Goal: Task Accomplishment & Management: Use online tool/utility

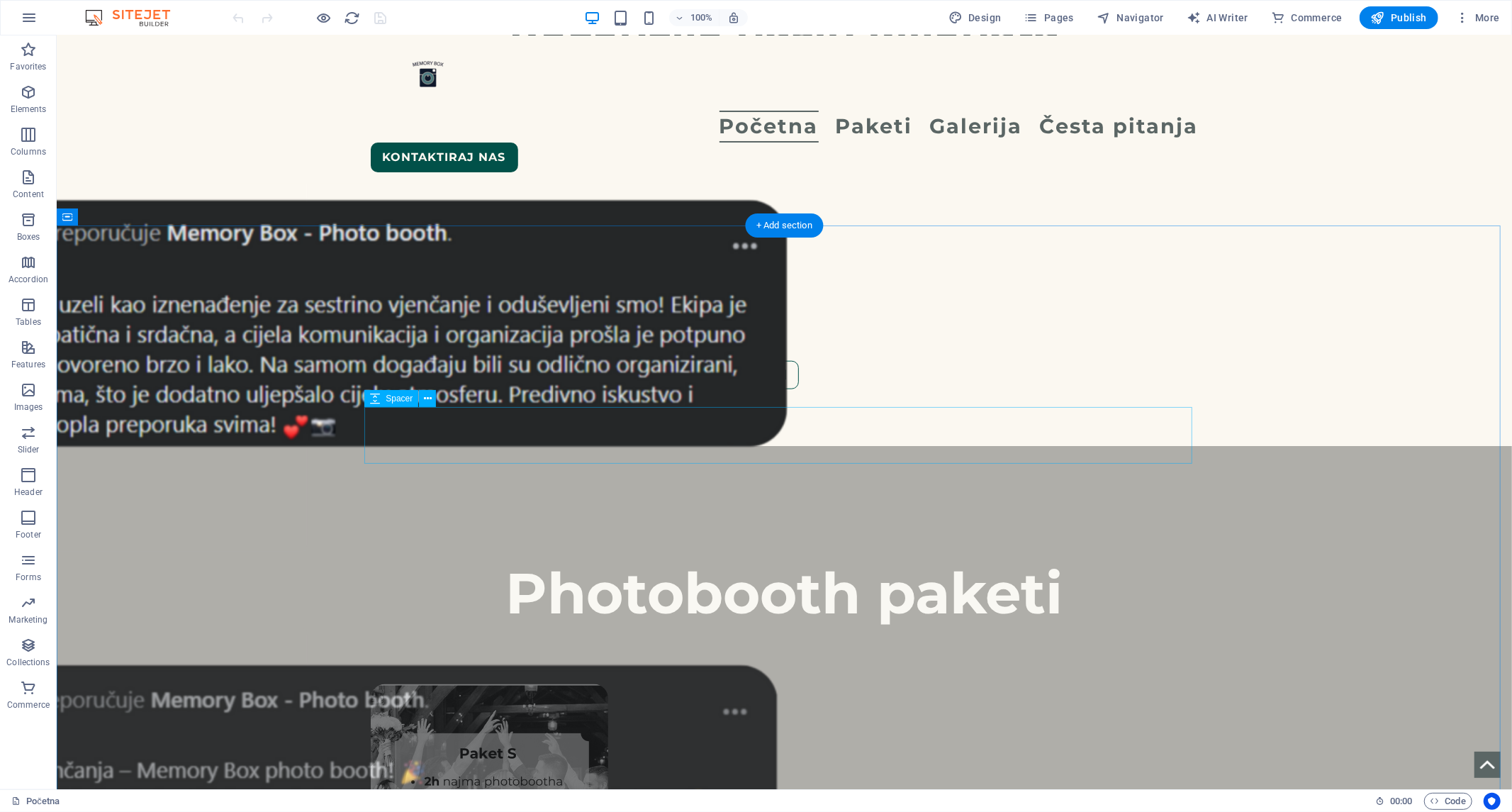
scroll to position [1181, 0]
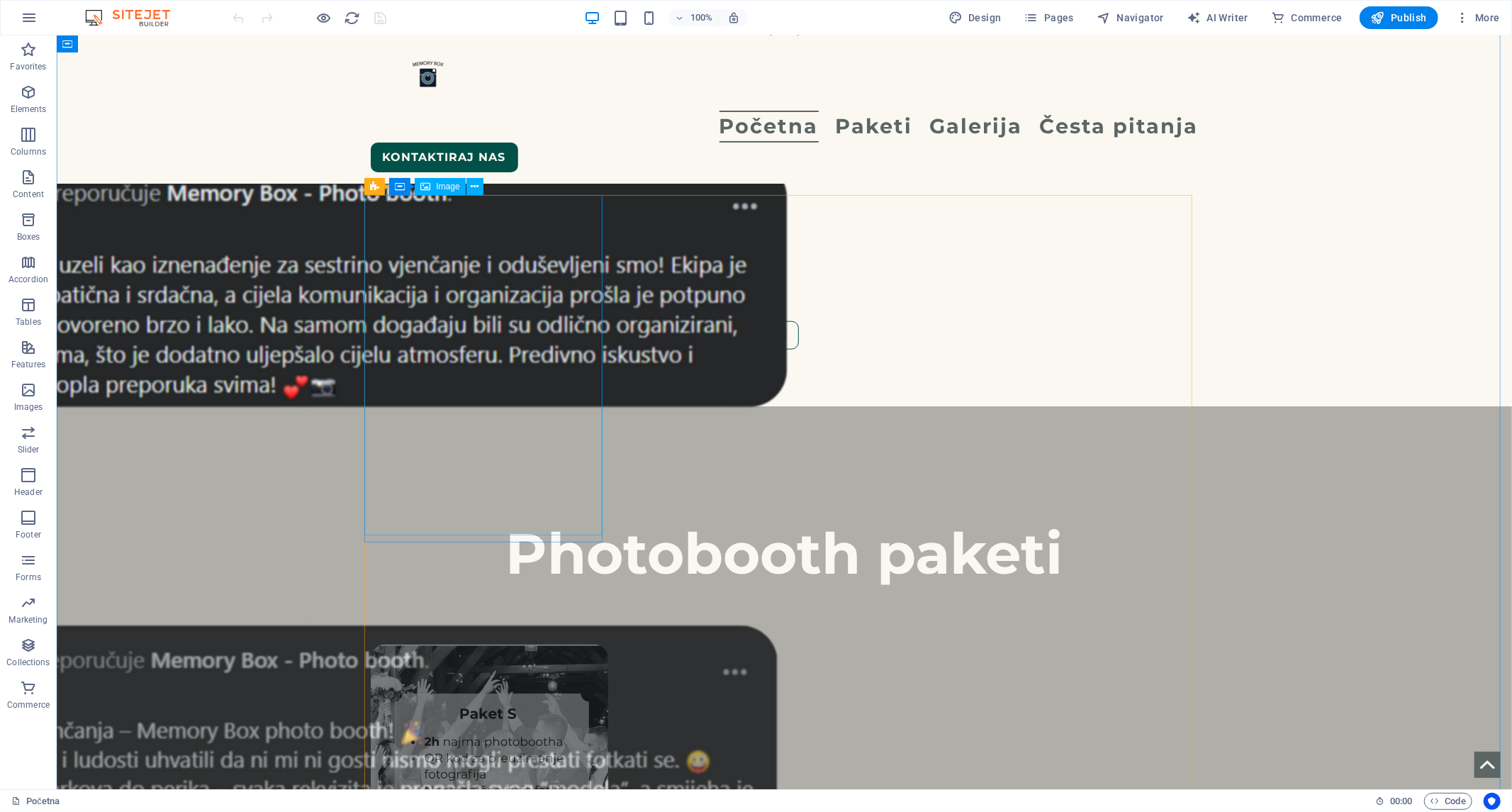
click at [513, 644] on figure at bounding box center [489, 813] width 238 height 340
select select "%"
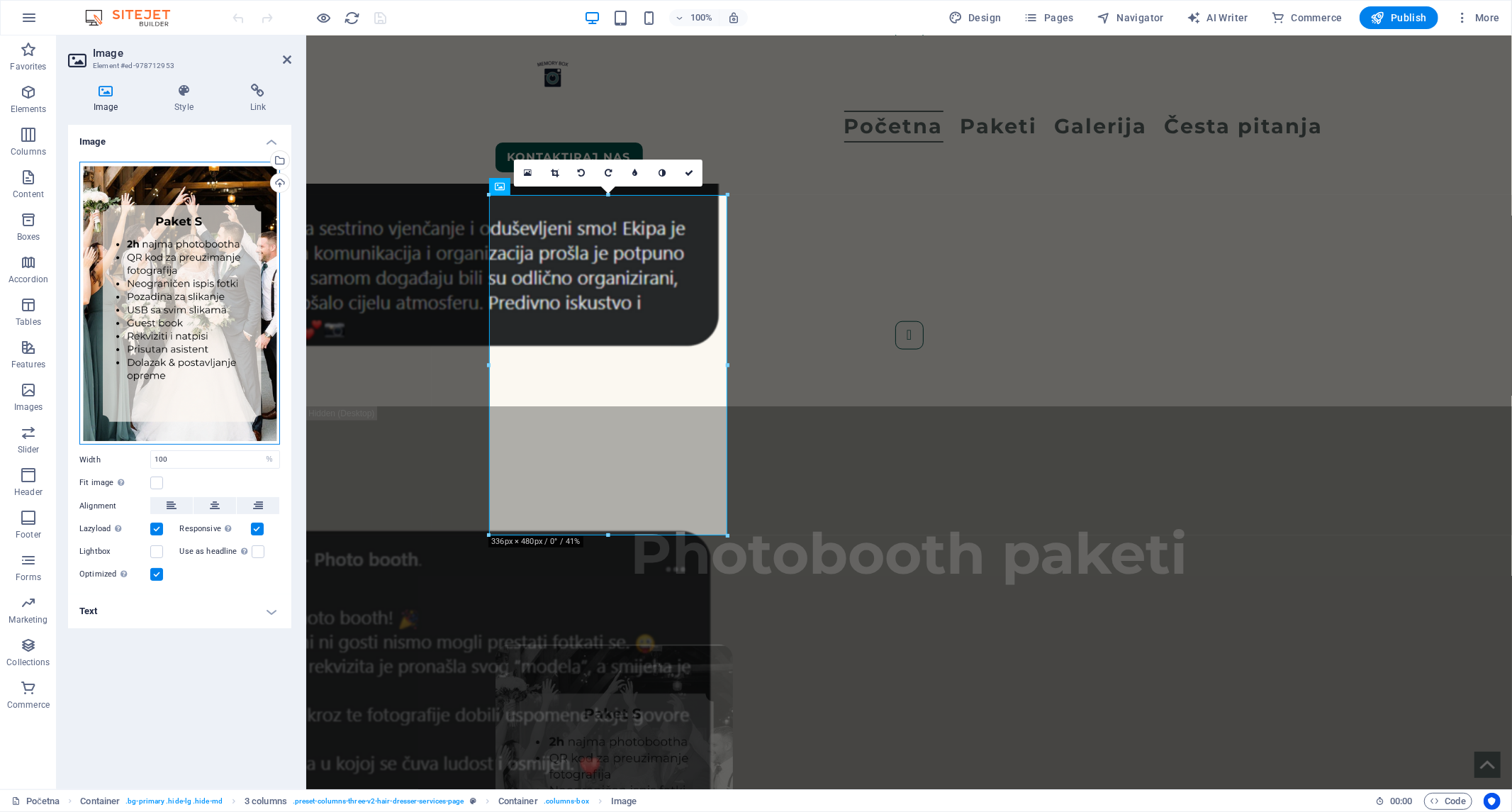
click at [235, 274] on div "Drag files here, click to choose files or select files from Files or our free s…" at bounding box center [180, 304] width 200 height 284
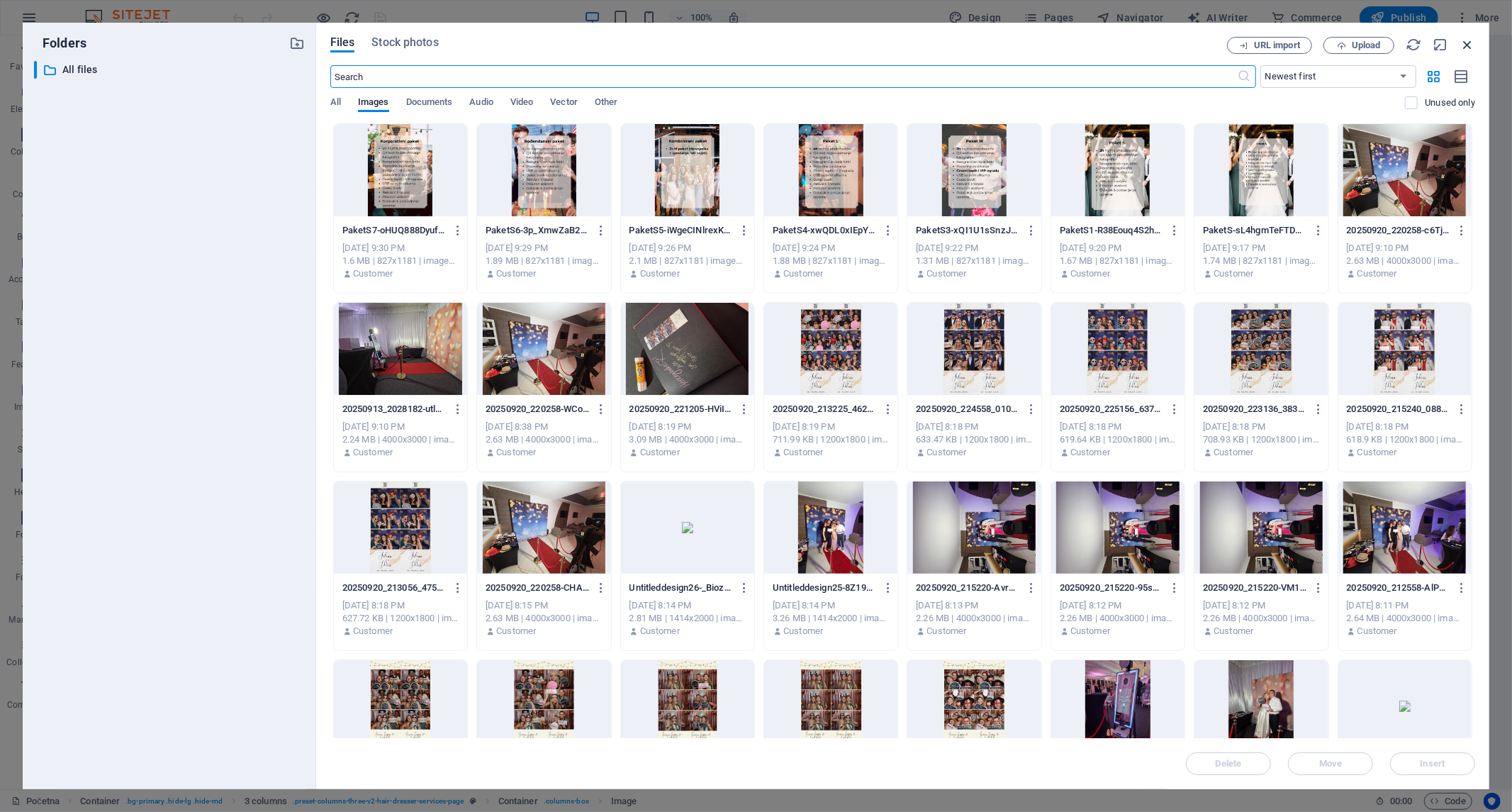
click at [1465, 45] on icon "button" at bounding box center [1467, 44] width 15 height 15
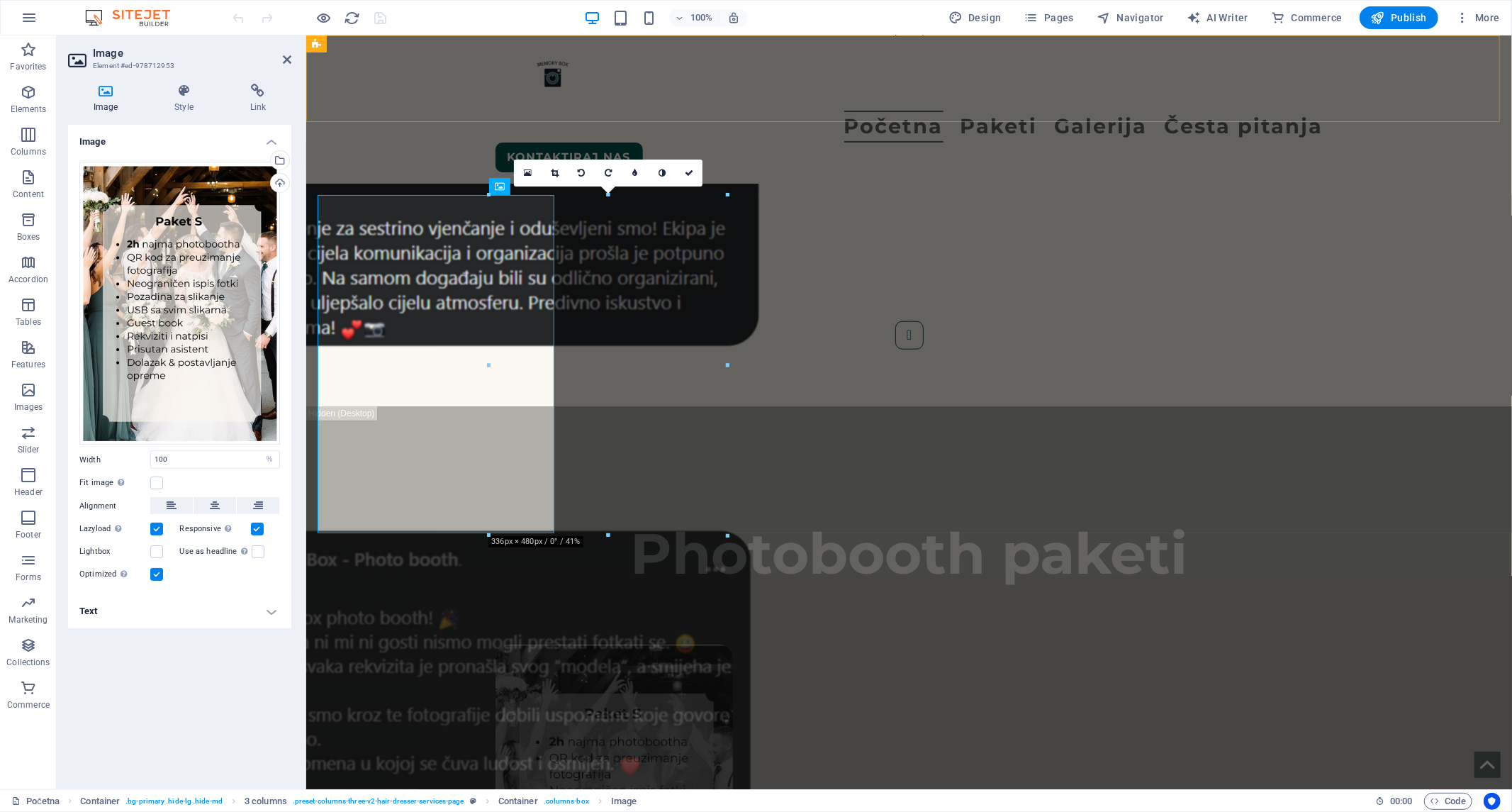
scroll to position [1167, 0]
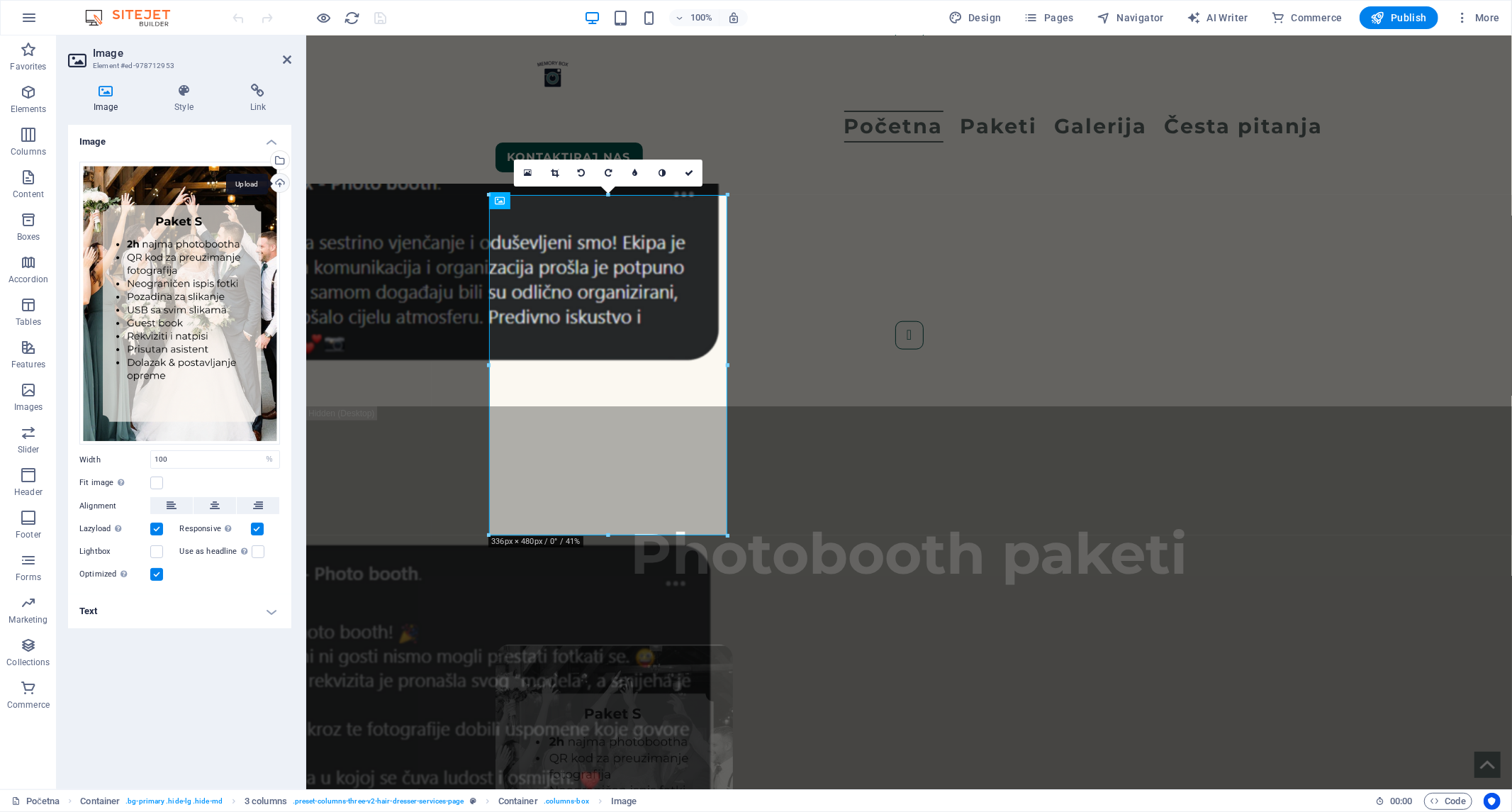
click at [275, 186] on div "Upload" at bounding box center [278, 184] width 21 height 21
click at [685, 172] on icon at bounding box center [689, 173] width 9 height 9
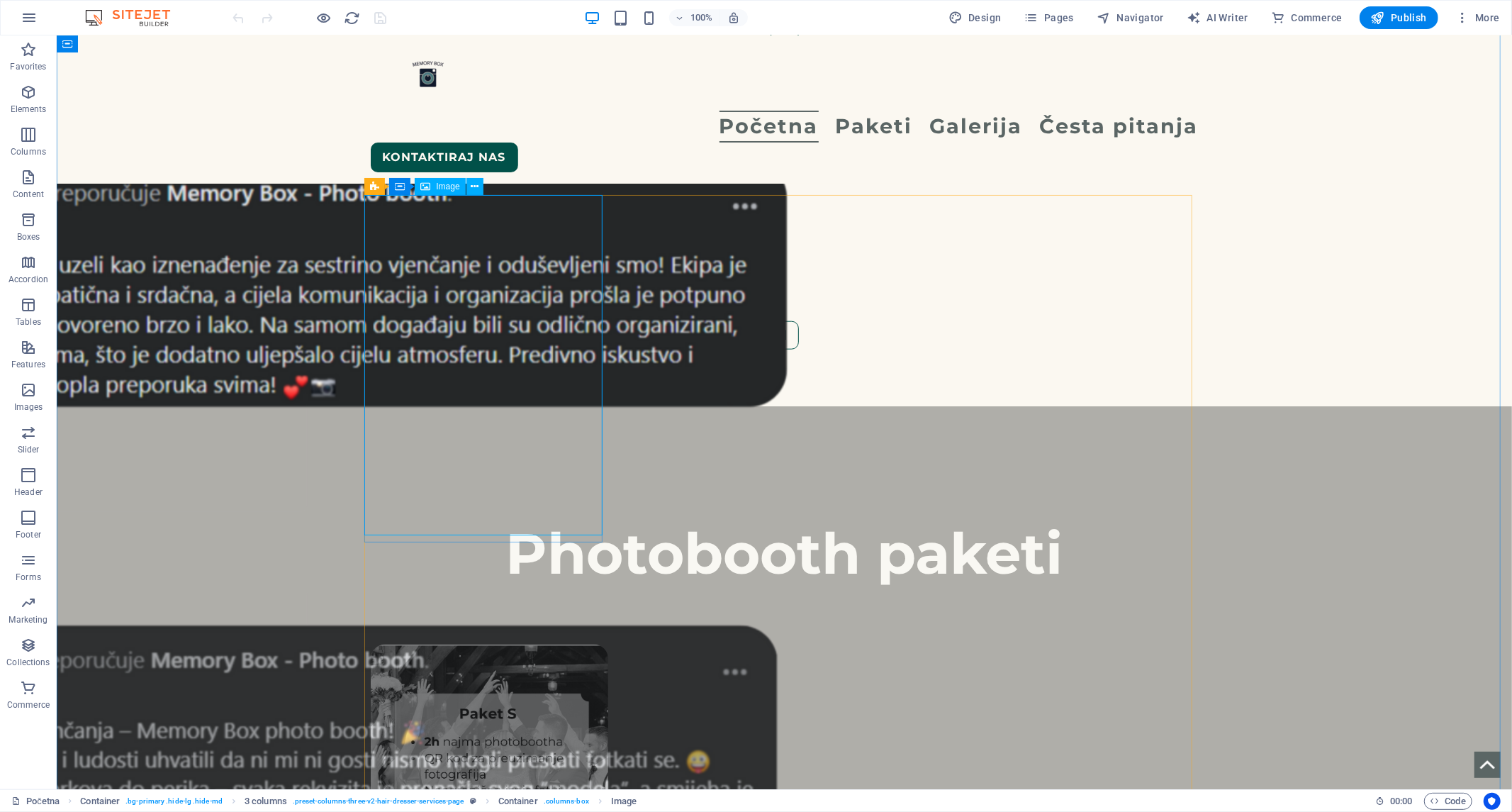
click at [561, 644] on figure at bounding box center [489, 813] width 238 height 340
select select "%"
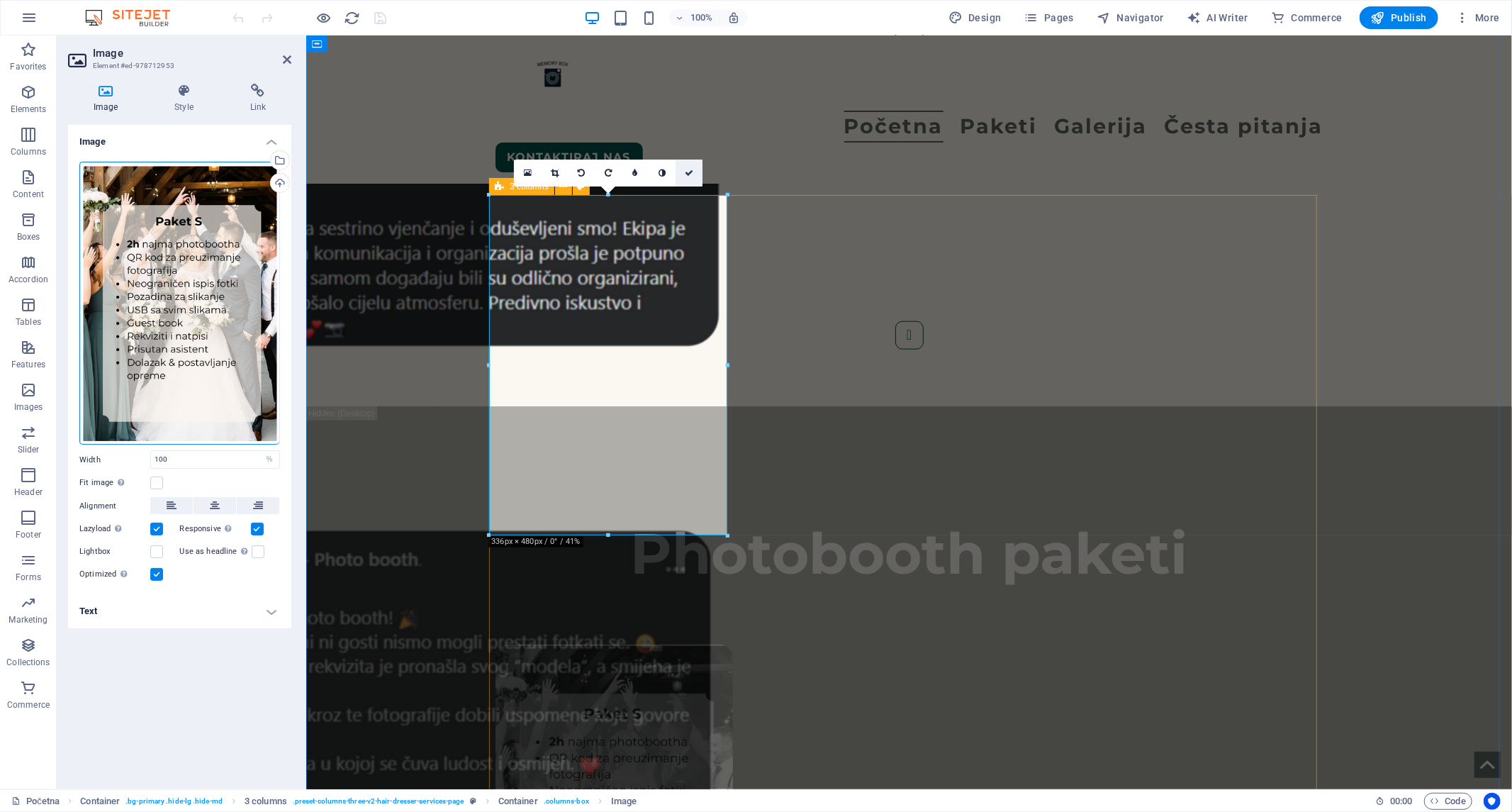
click at [685, 176] on icon at bounding box center [689, 173] width 9 height 9
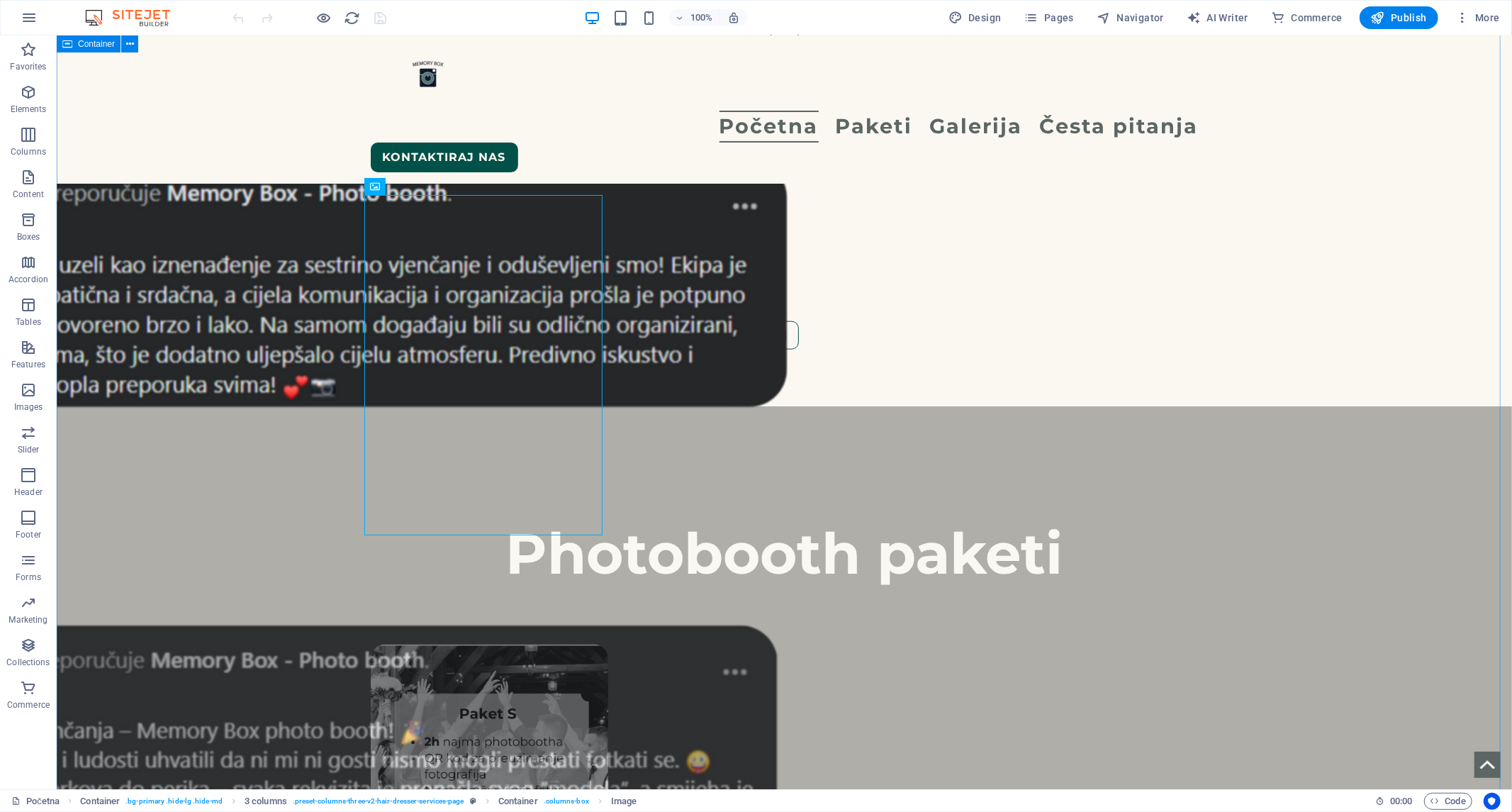
click at [513, 644] on figure at bounding box center [489, 813] width 238 height 340
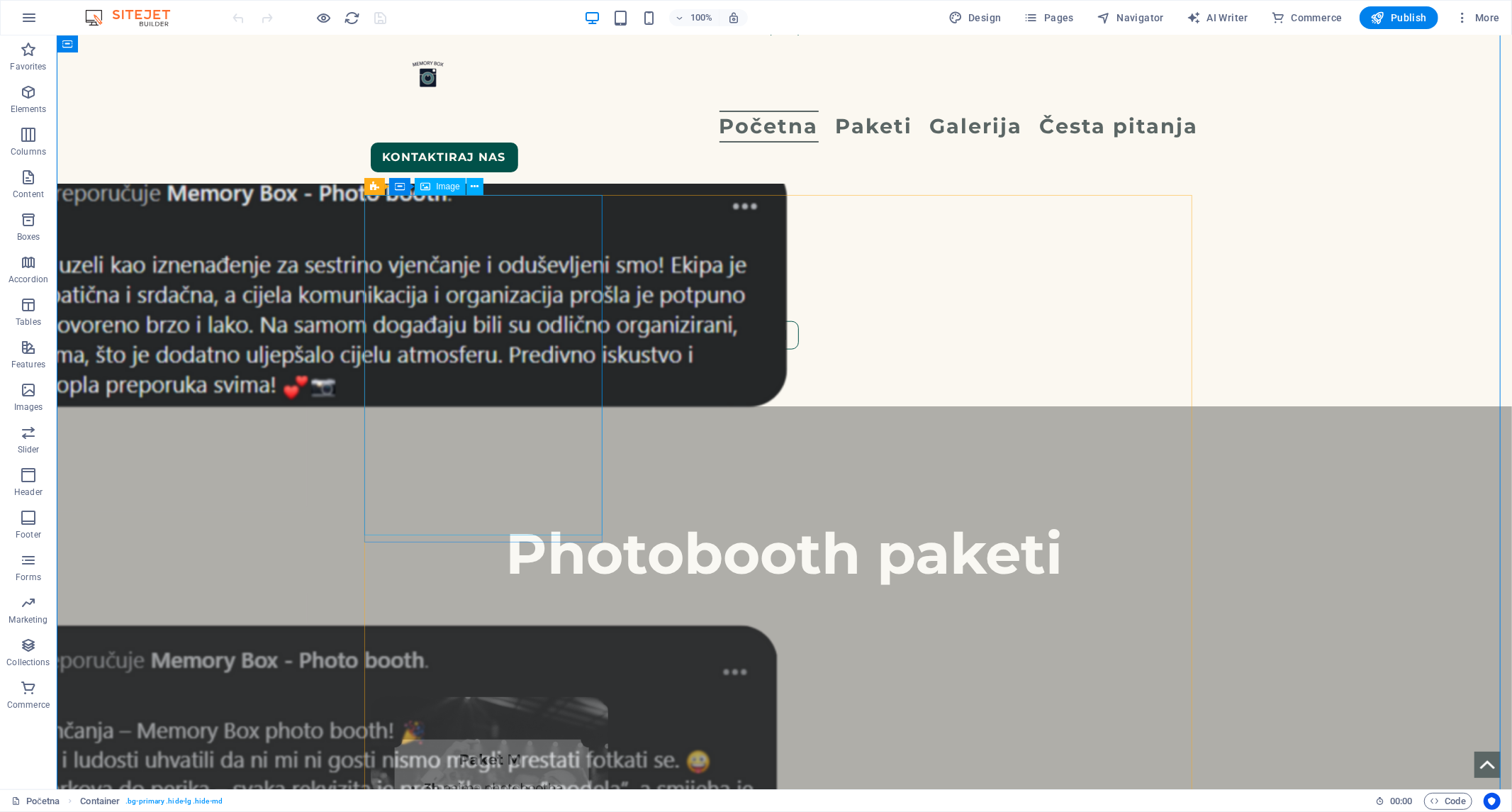
click at [513, 644] on figure at bounding box center [489, 652] width 238 height 17
select select "%"
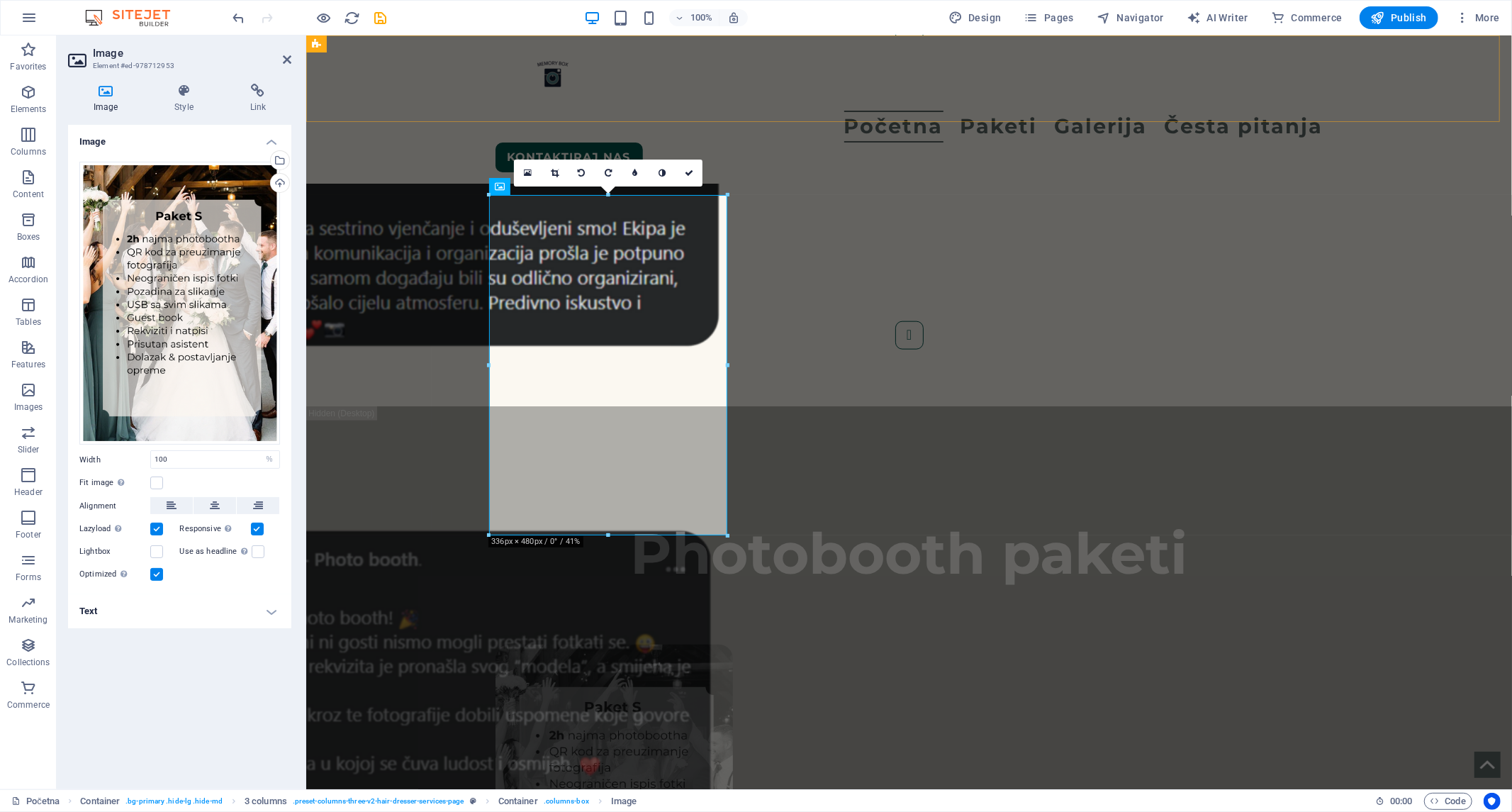
click at [768, 113] on div "Početna Paketi Galerija Česta pitanja Kontaktiraj nas Menu" at bounding box center [909, 108] width 1206 height 149
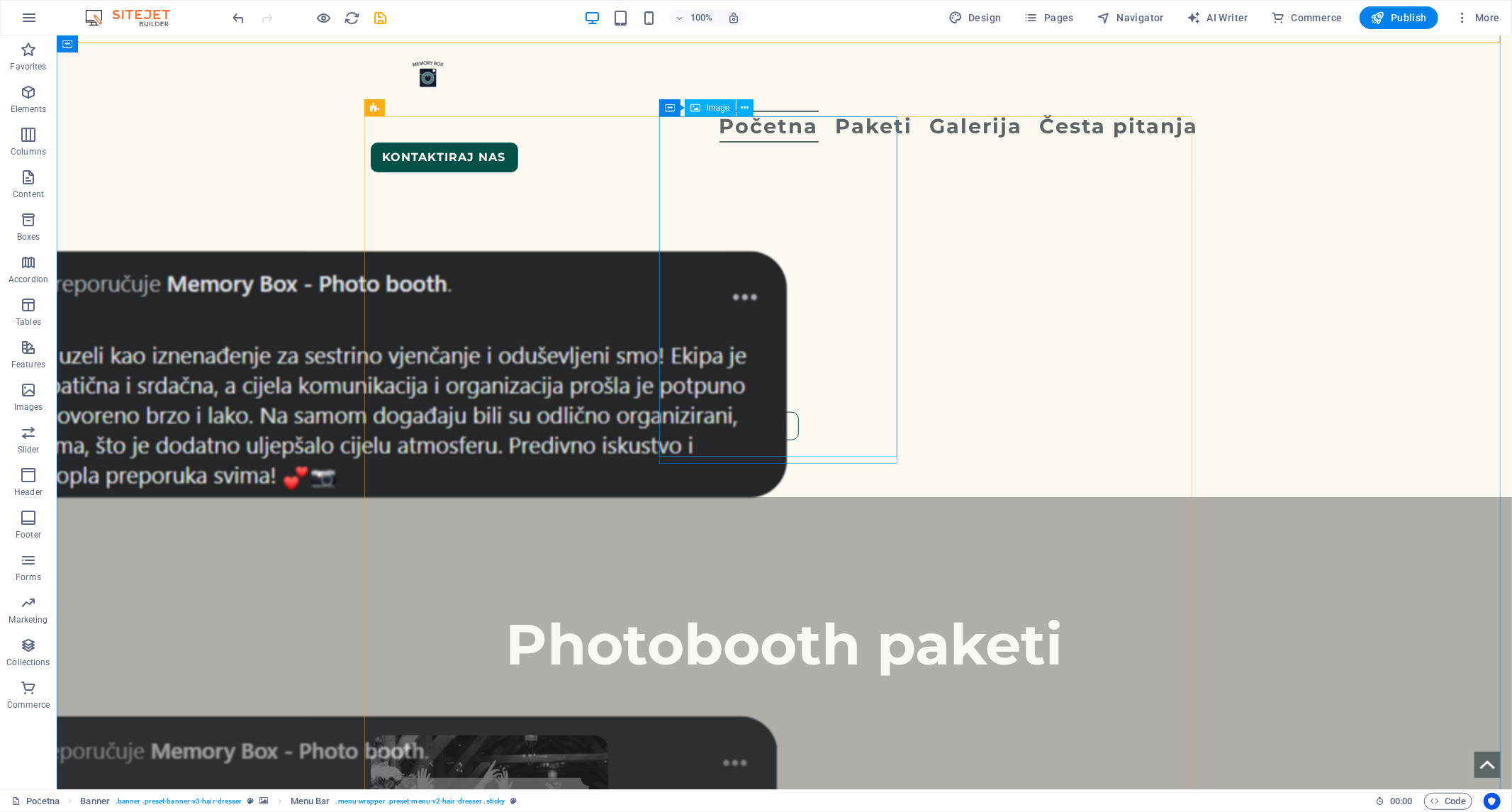
scroll to position [1023, 0]
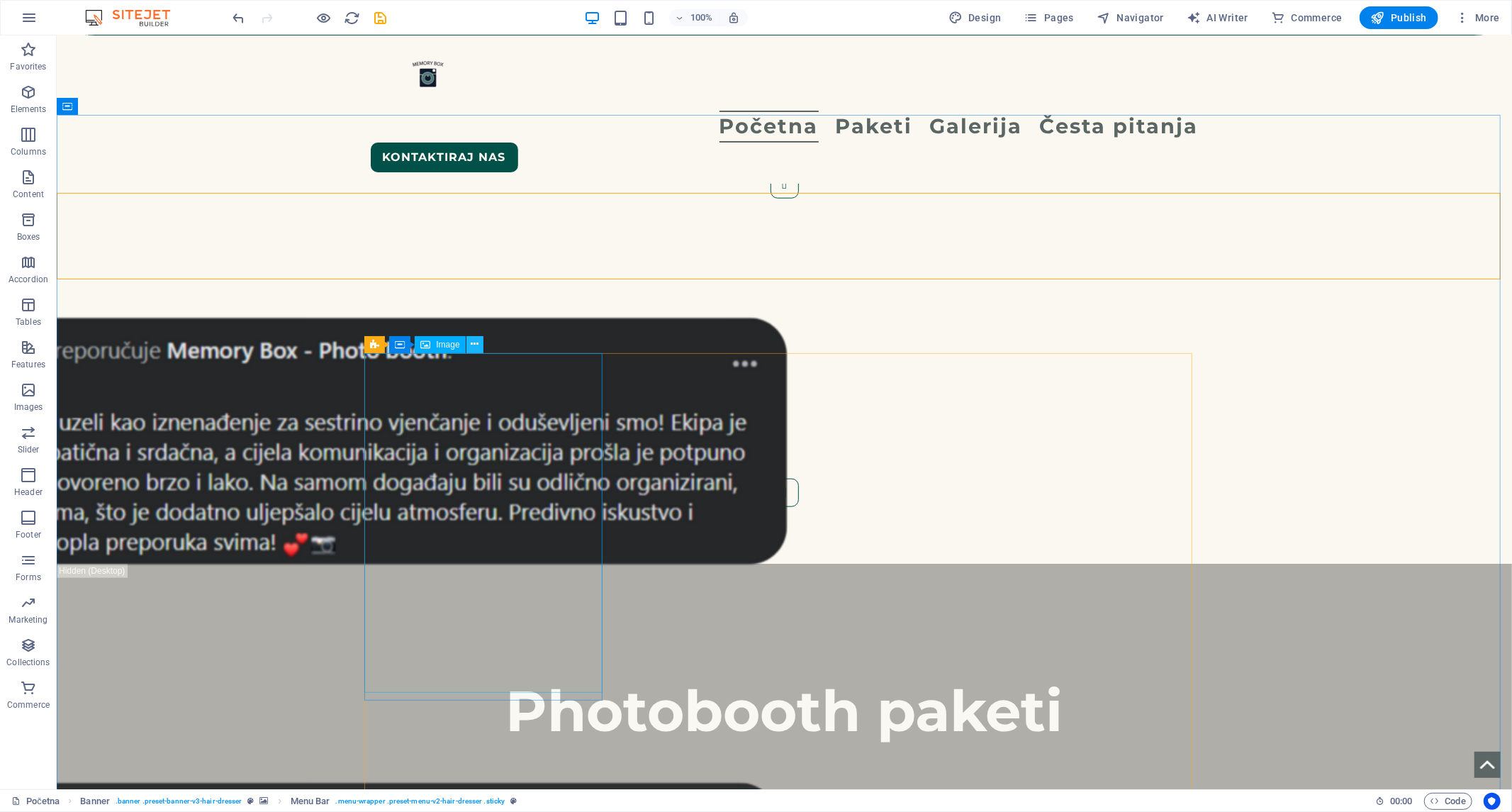
click at [473, 344] on icon at bounding box center [474, 344] width 8 height 15
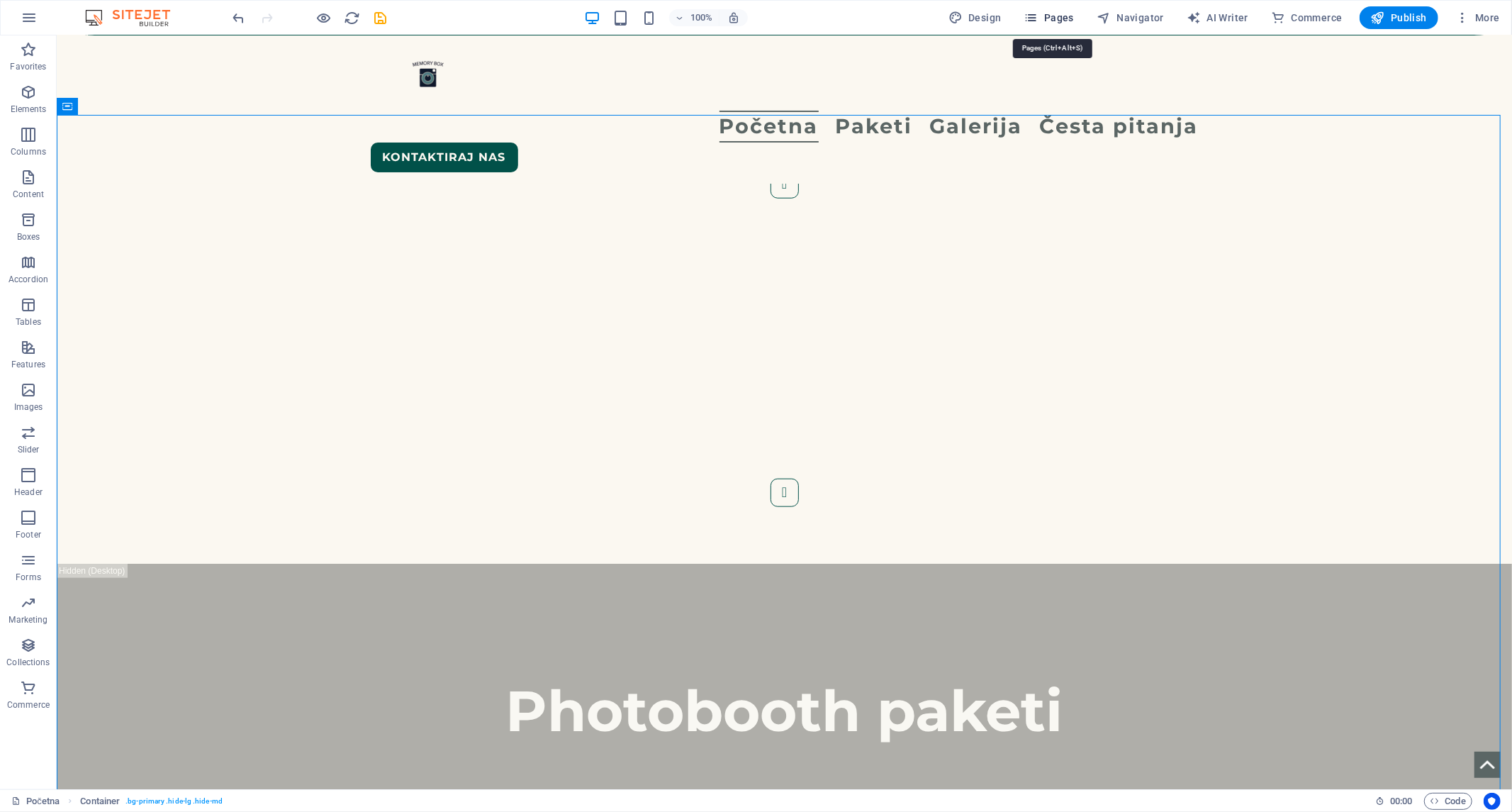
click at [1052, 16] on span "Pages" at bounding box center [1049, 18] width 50 height 14
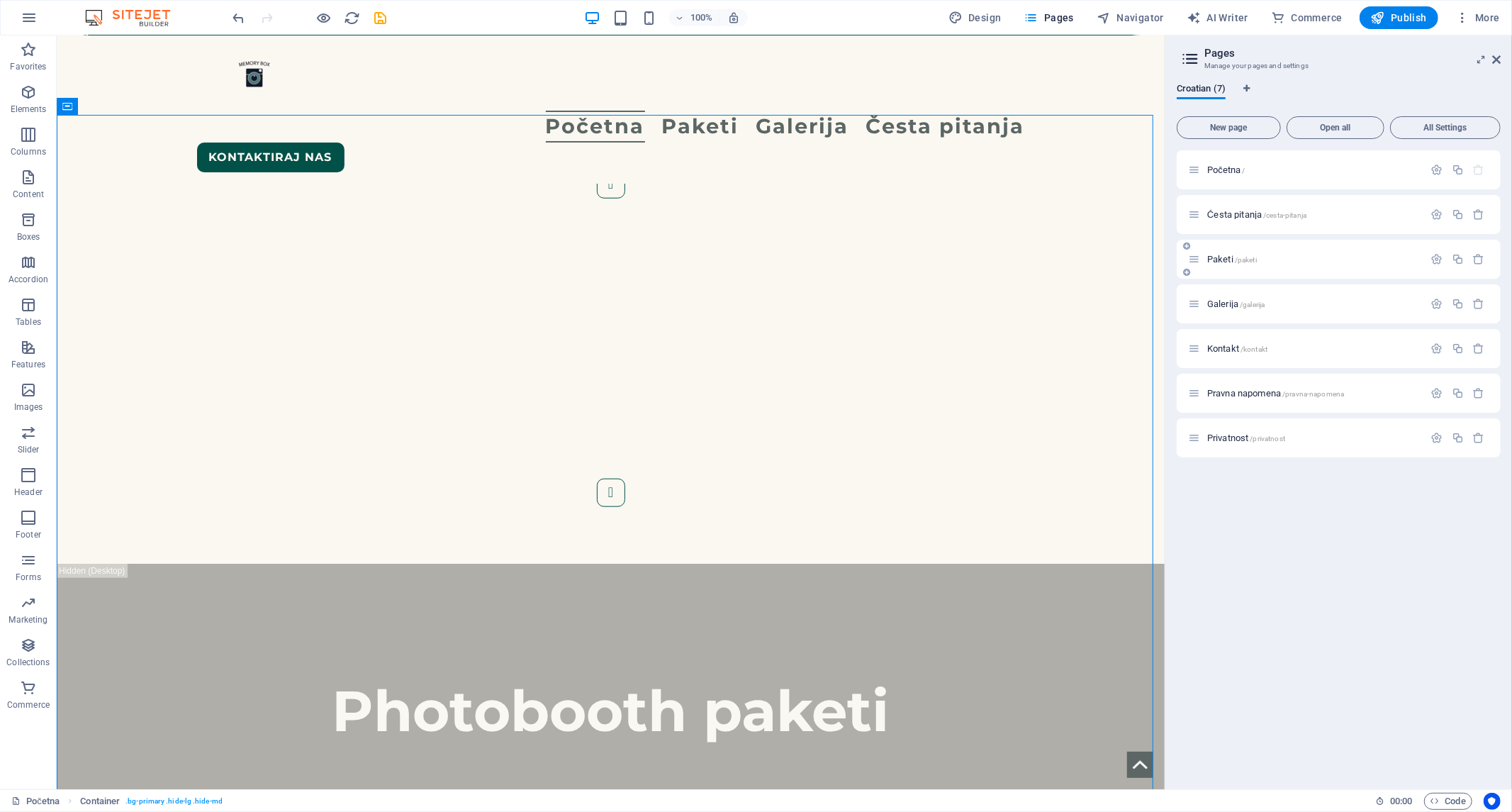
click at [1267, 257] on p "Paketi /paketi" at bounding box center [1313, 259] width 213 height 10
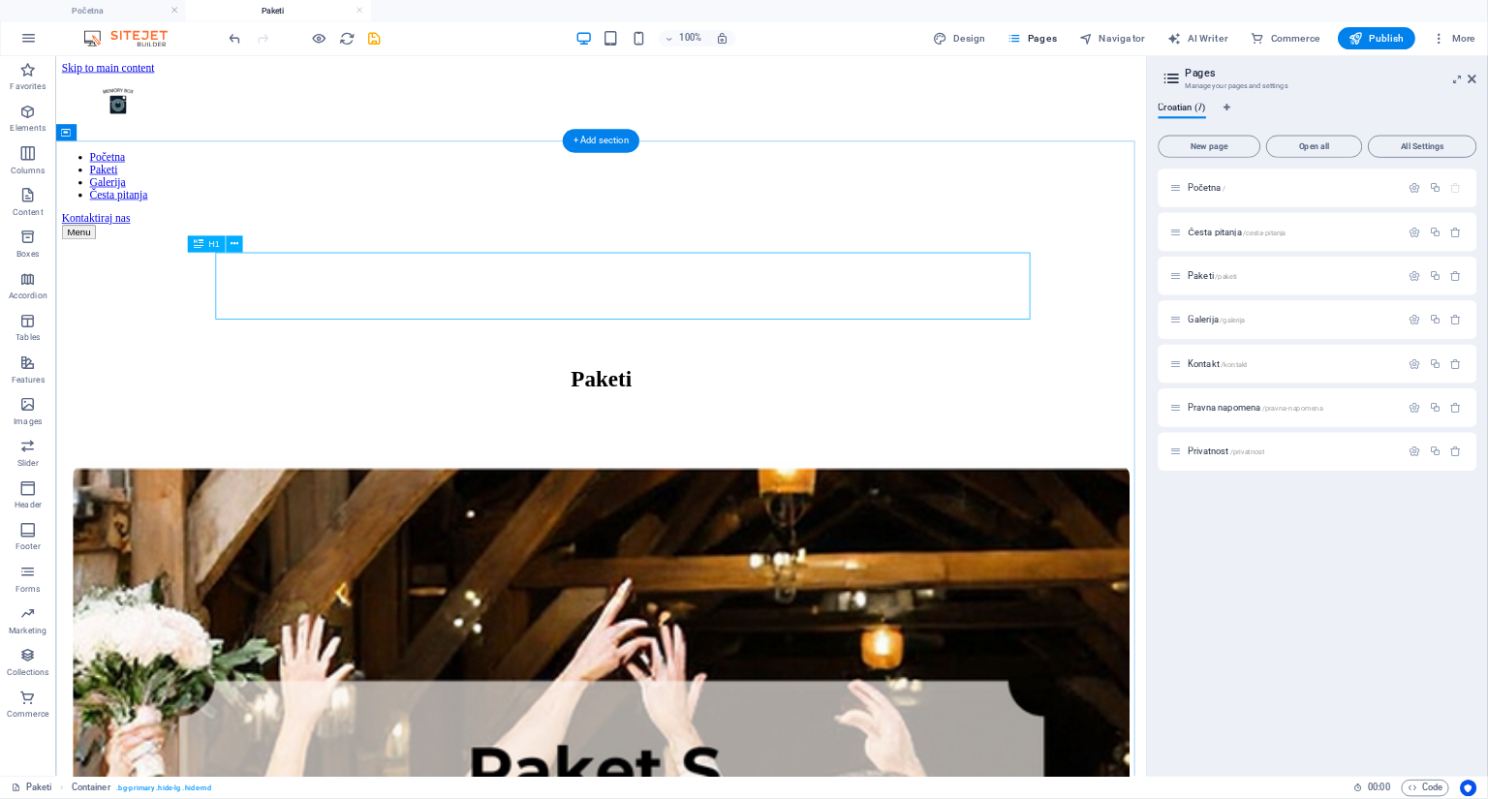
scroll to position [0, 0]
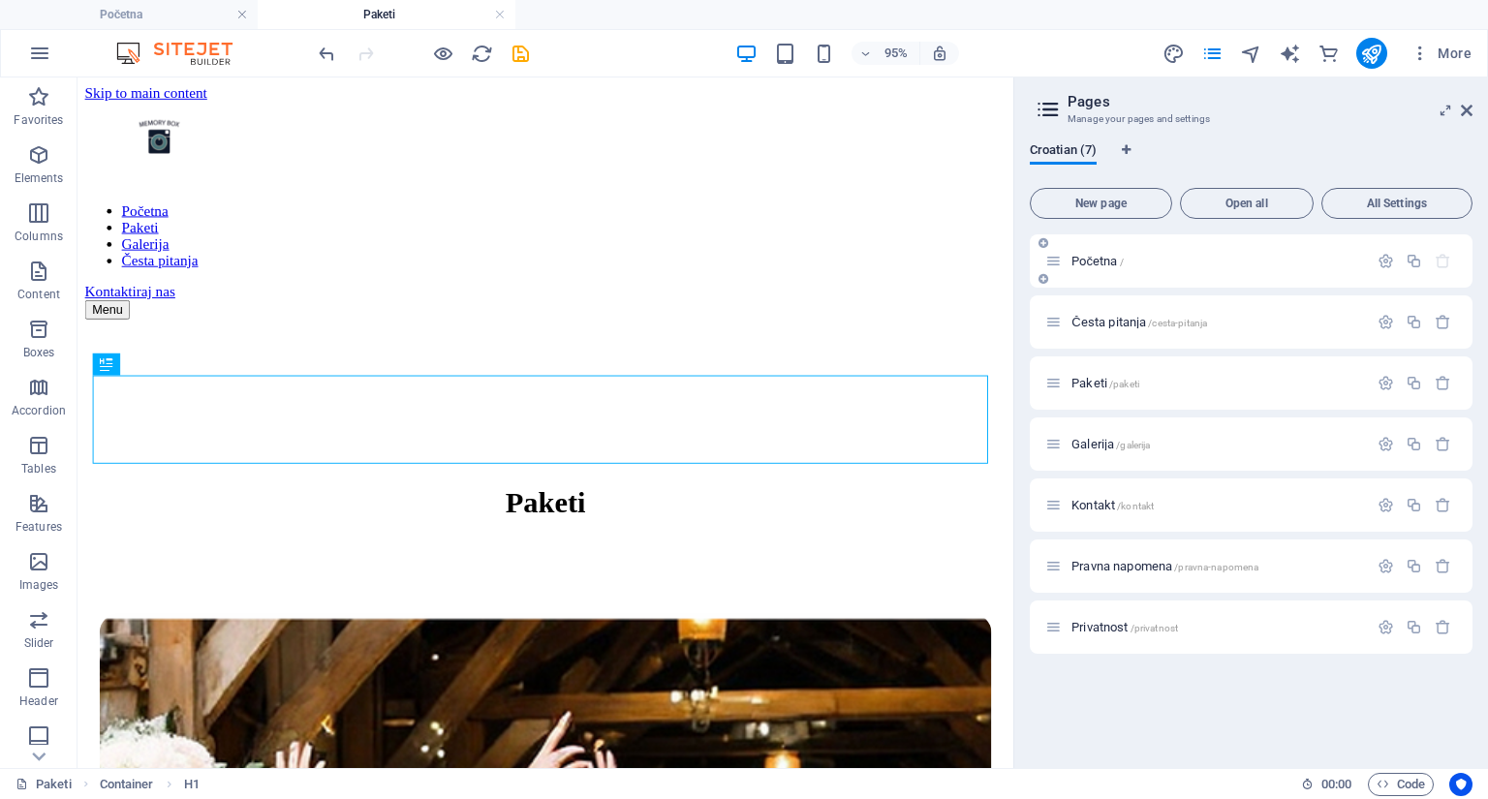
click at [1089, 260] on span "Početna /" at bounding box center [1098, 261] width 52 height 15
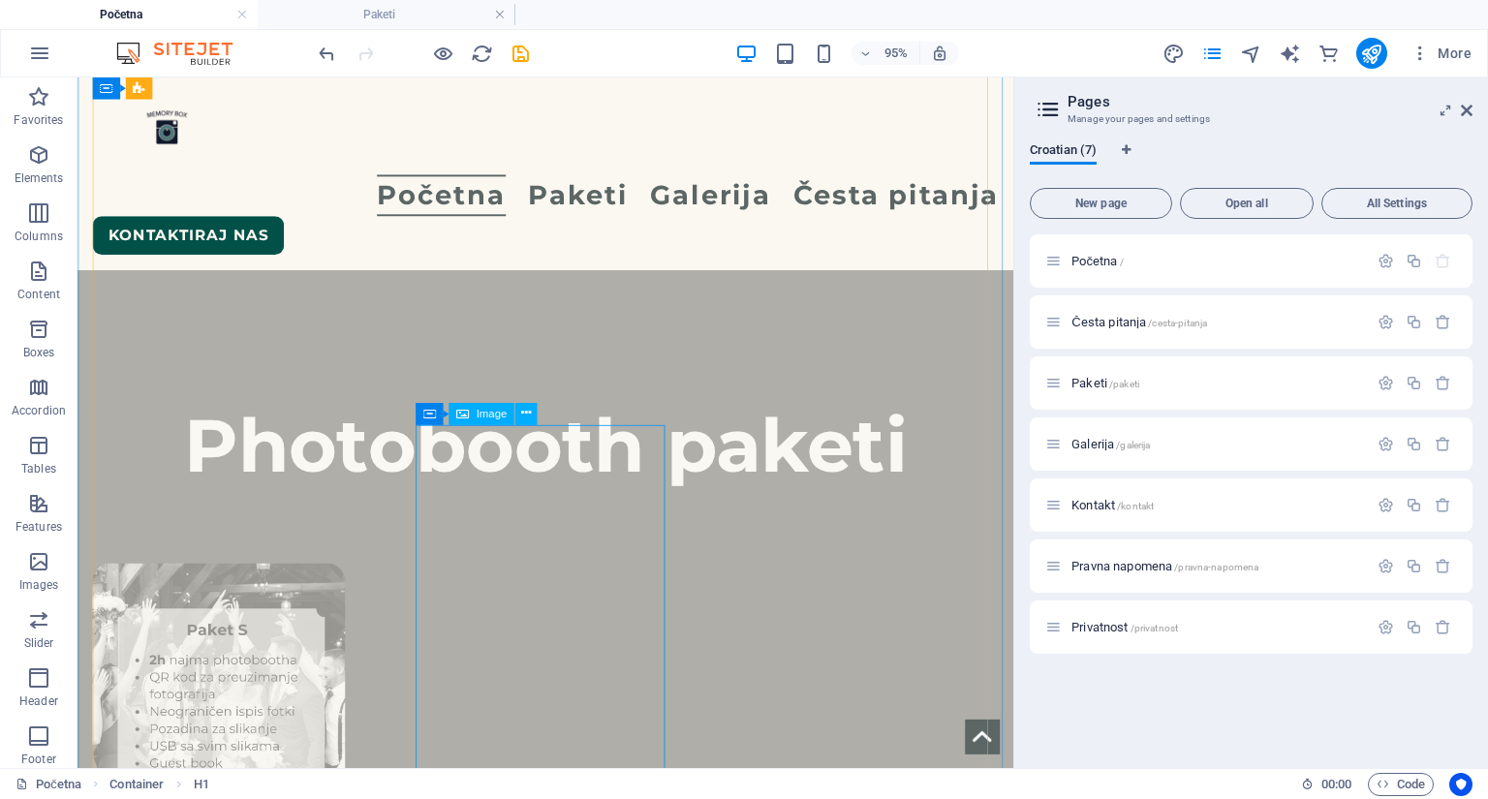
scroll to position [1459, 0]
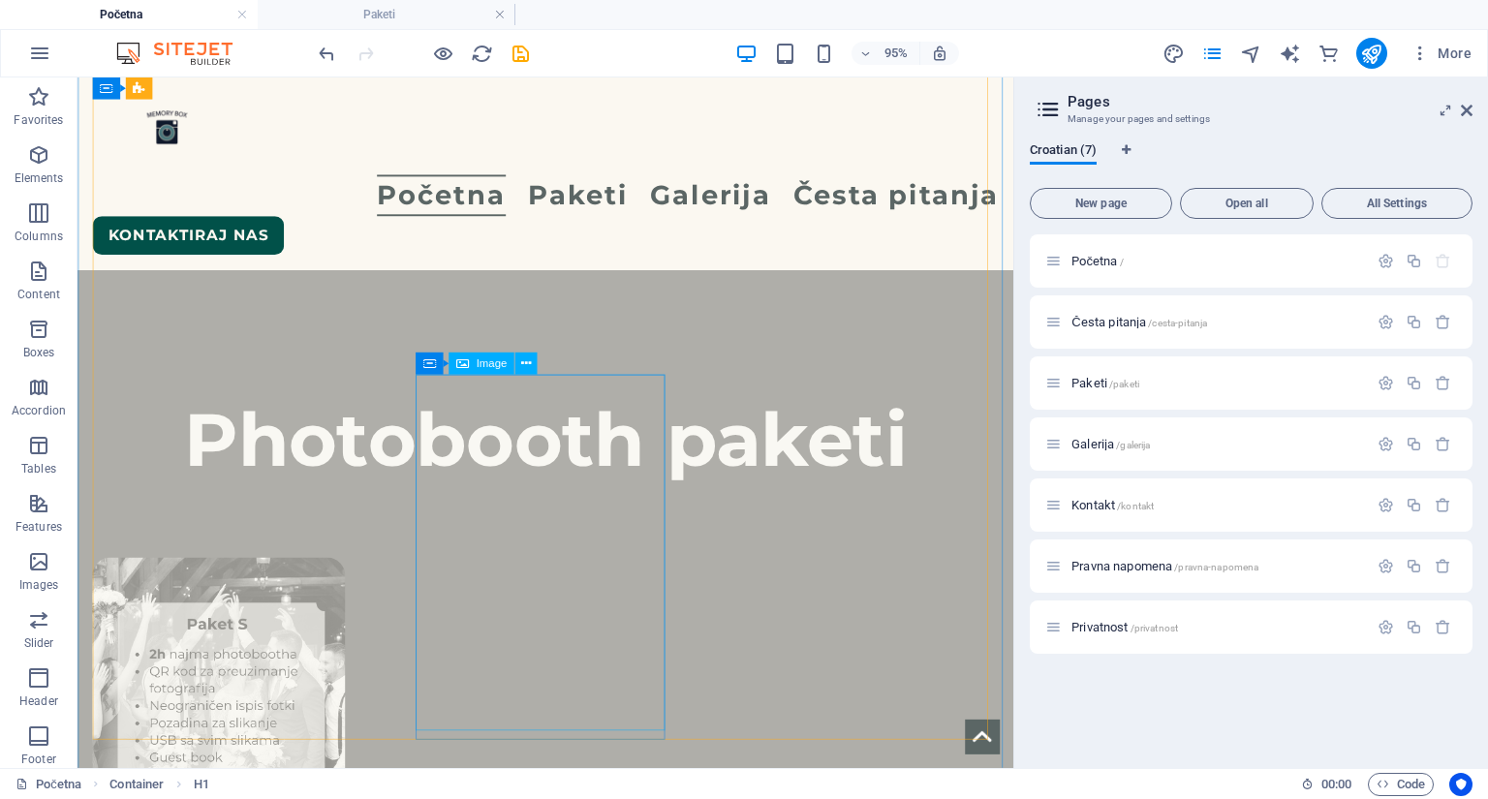
select select "%"
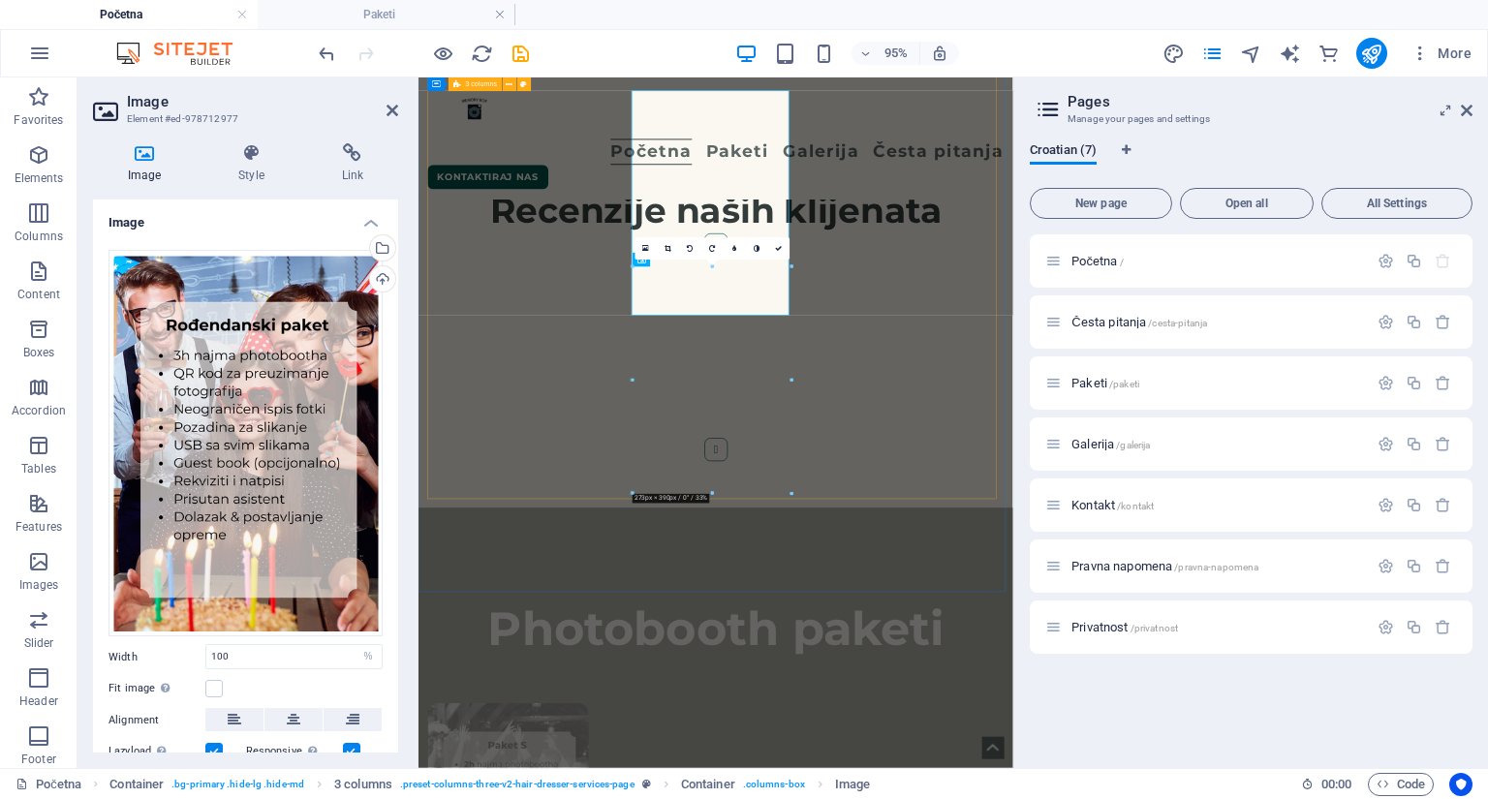
scroll to position [1997, 0]
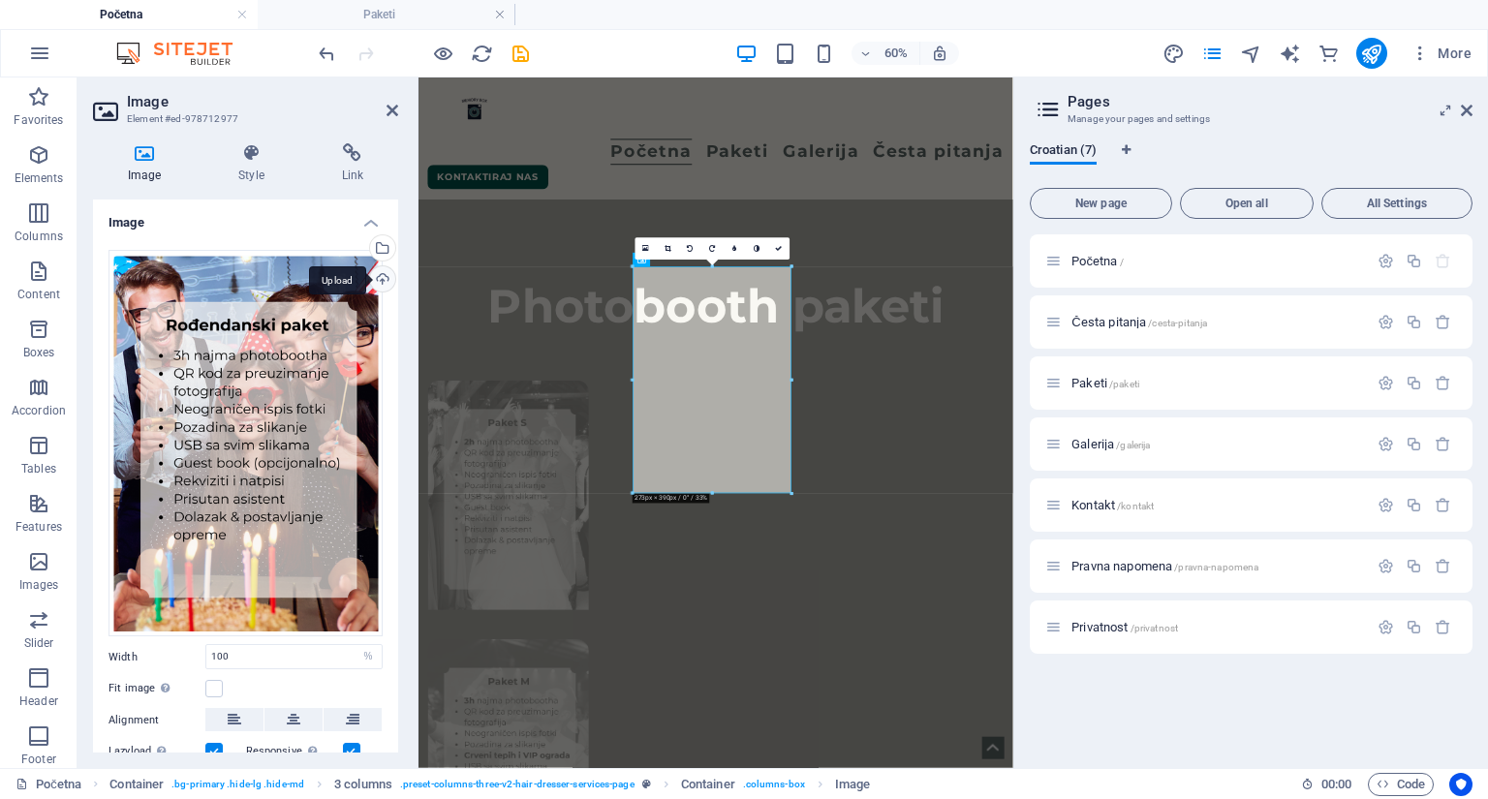
click at [377, 276] on div "Upload" at bounding box center [380, 280] width 29 height 29
click at [779, 246] on icon at bounding box center [778, 249] width 7 height 7
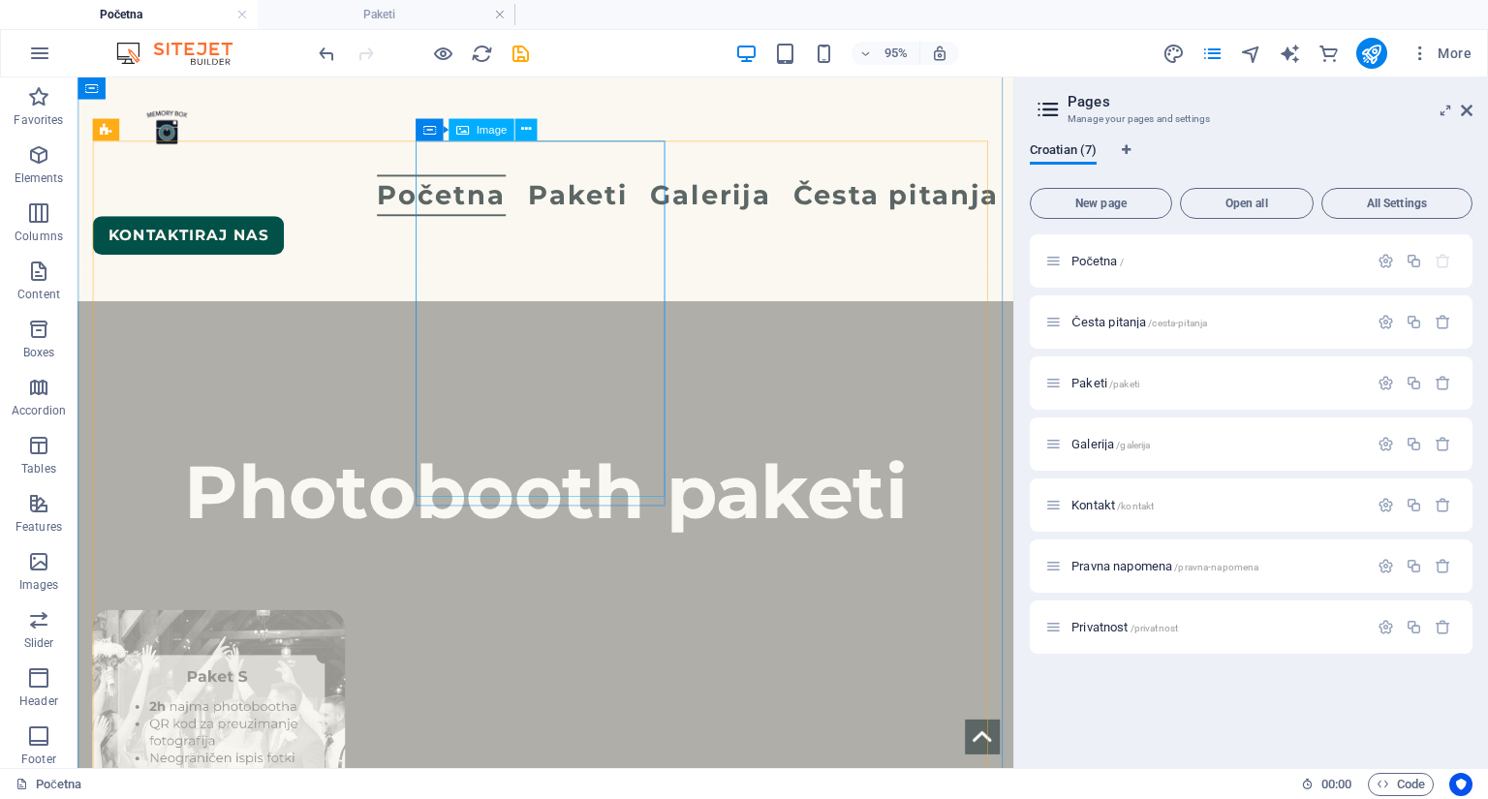
scroll to position [1709, 0]
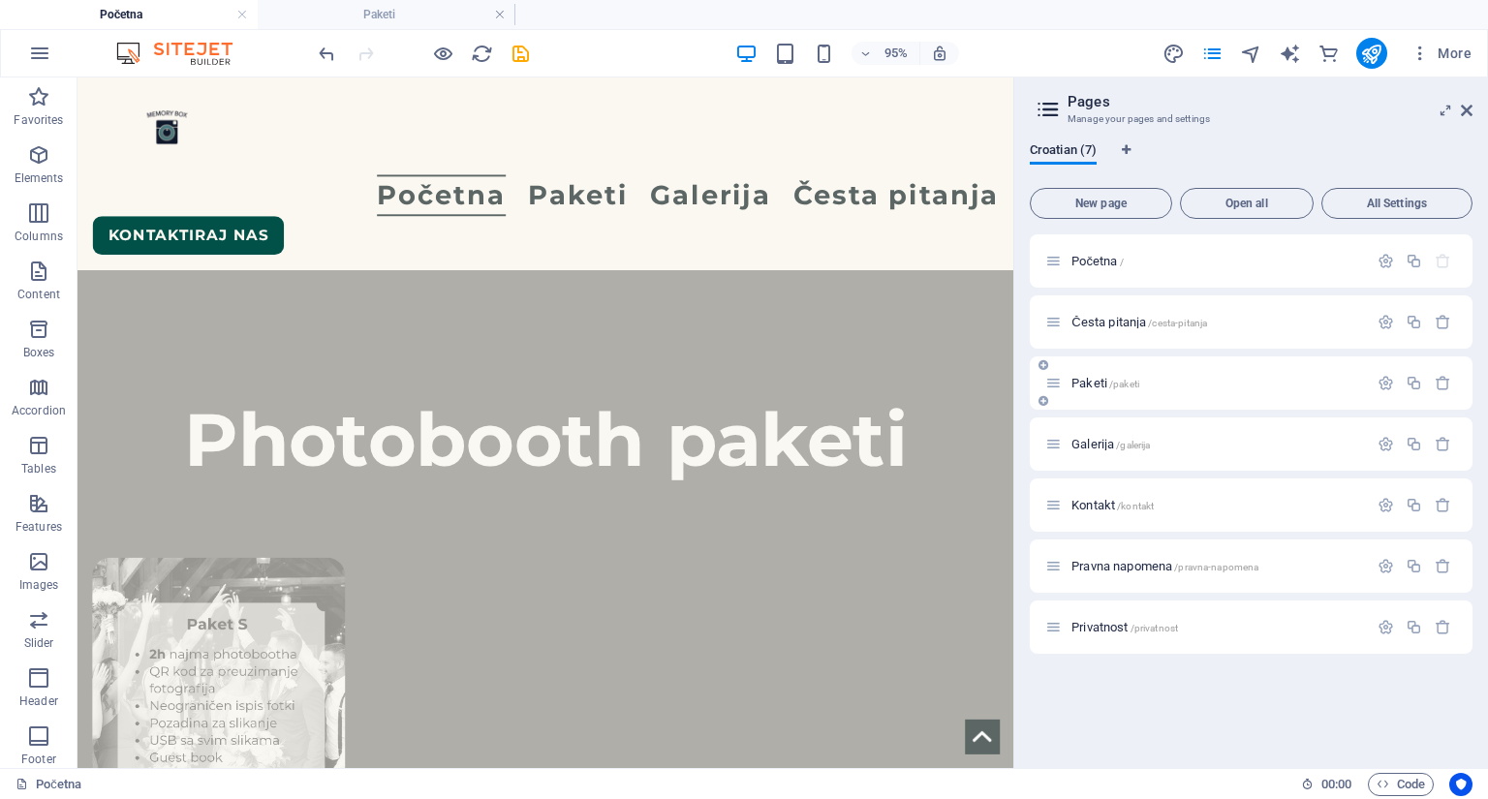
click at [1112, 370] on div "Paketi /paketi" at bounding box center [1251, 383] width 443 height 53
click at [1097, 380] on span "Paketi /paketi" at bounding box center [1106, 383] width 68 height 15
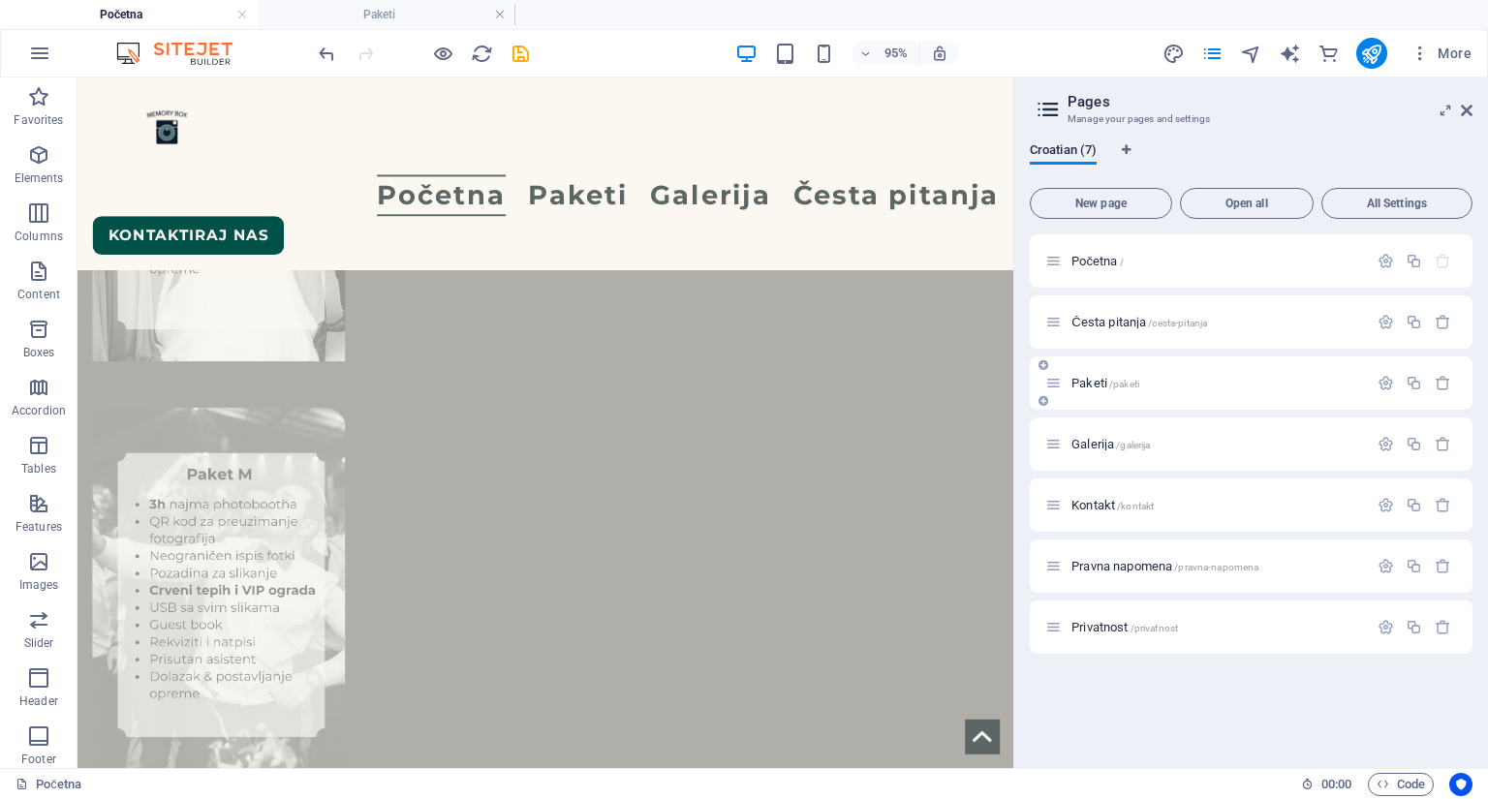
scroll to position [0, 0]
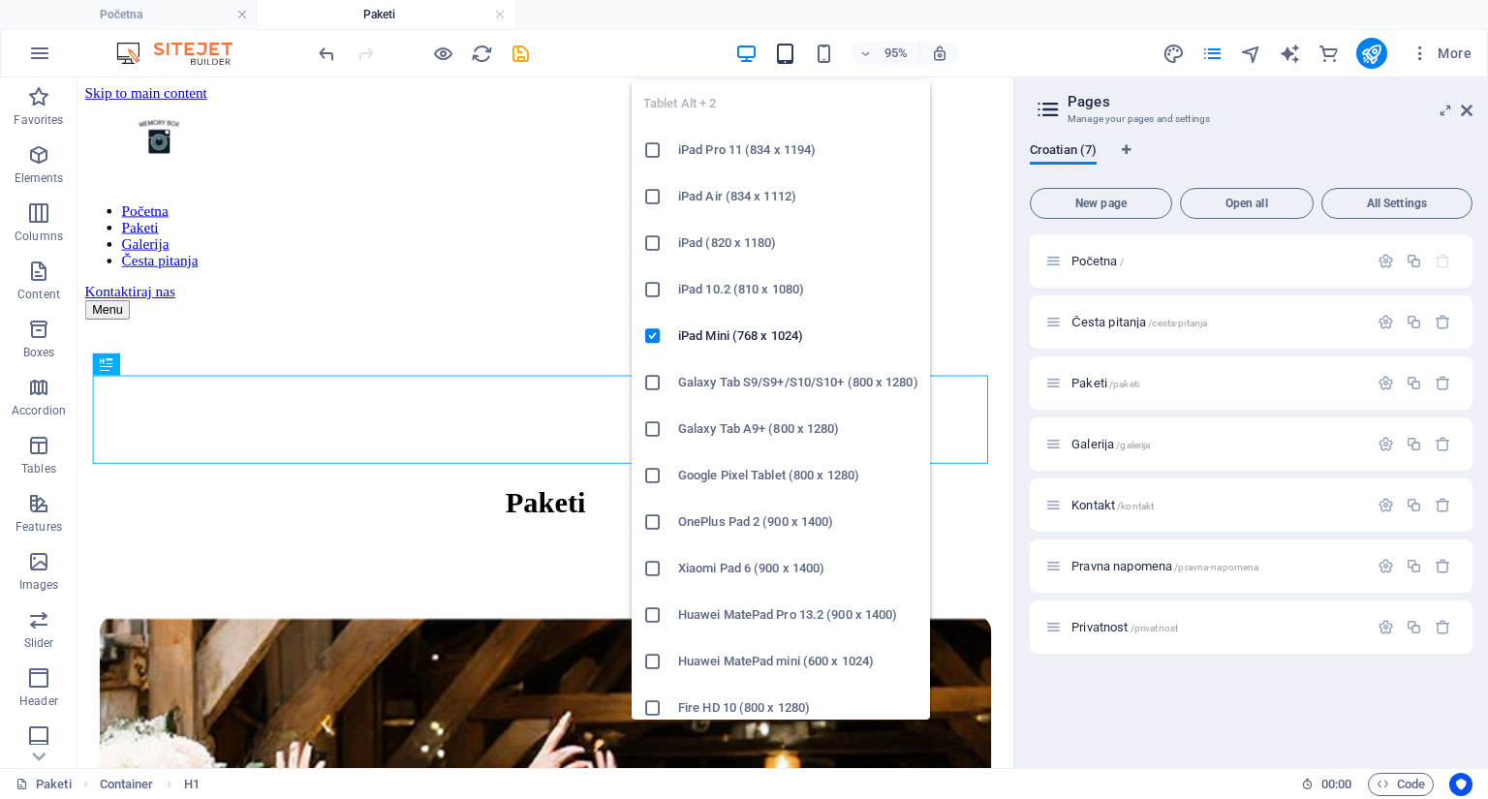
click at [785, 51] on icon "button" at bounding box center [785, 54] width 22 height 22
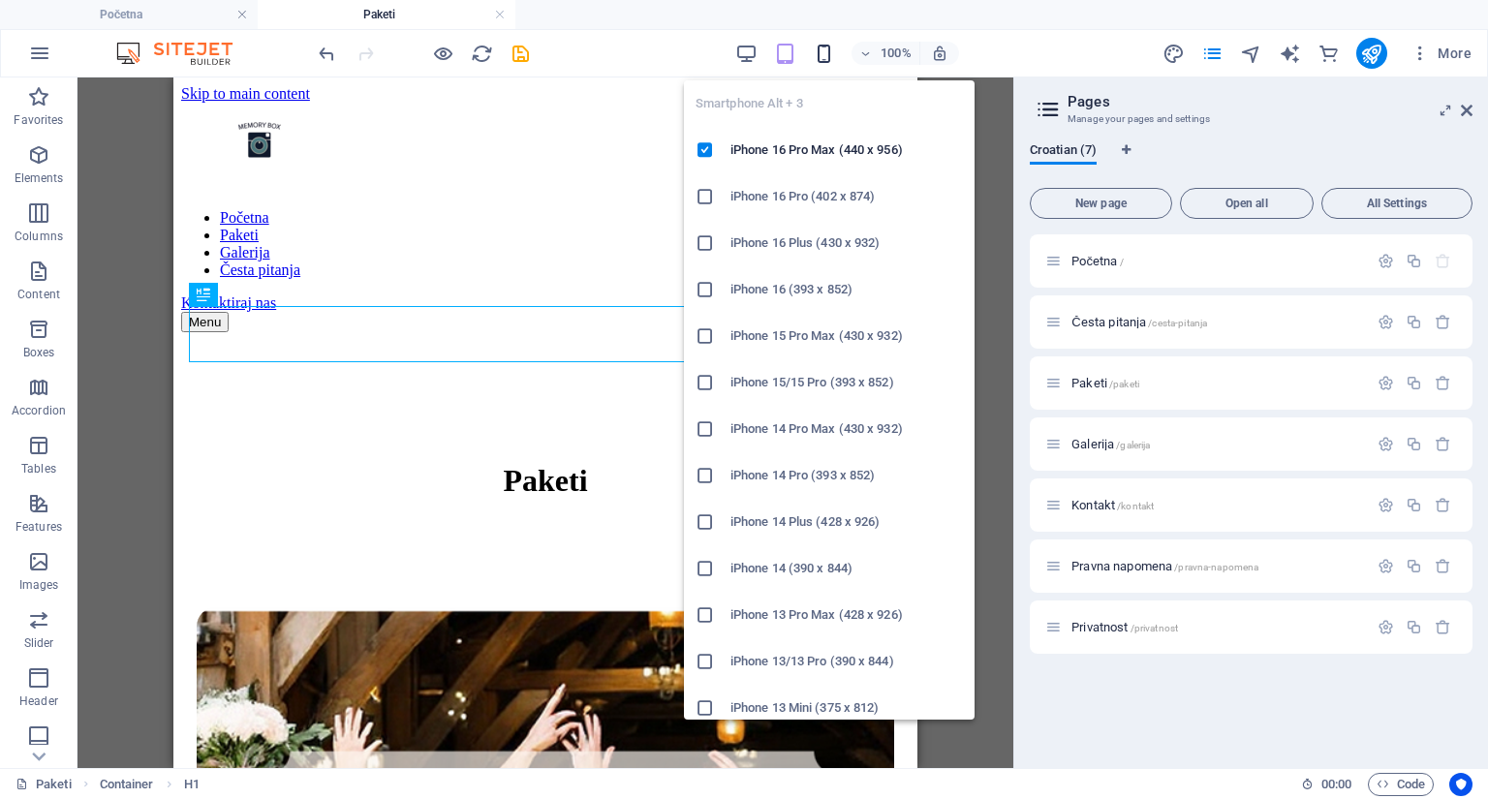
click at [824, 52] on icon "button" at bounding box center [824, 54] width 22 height 22
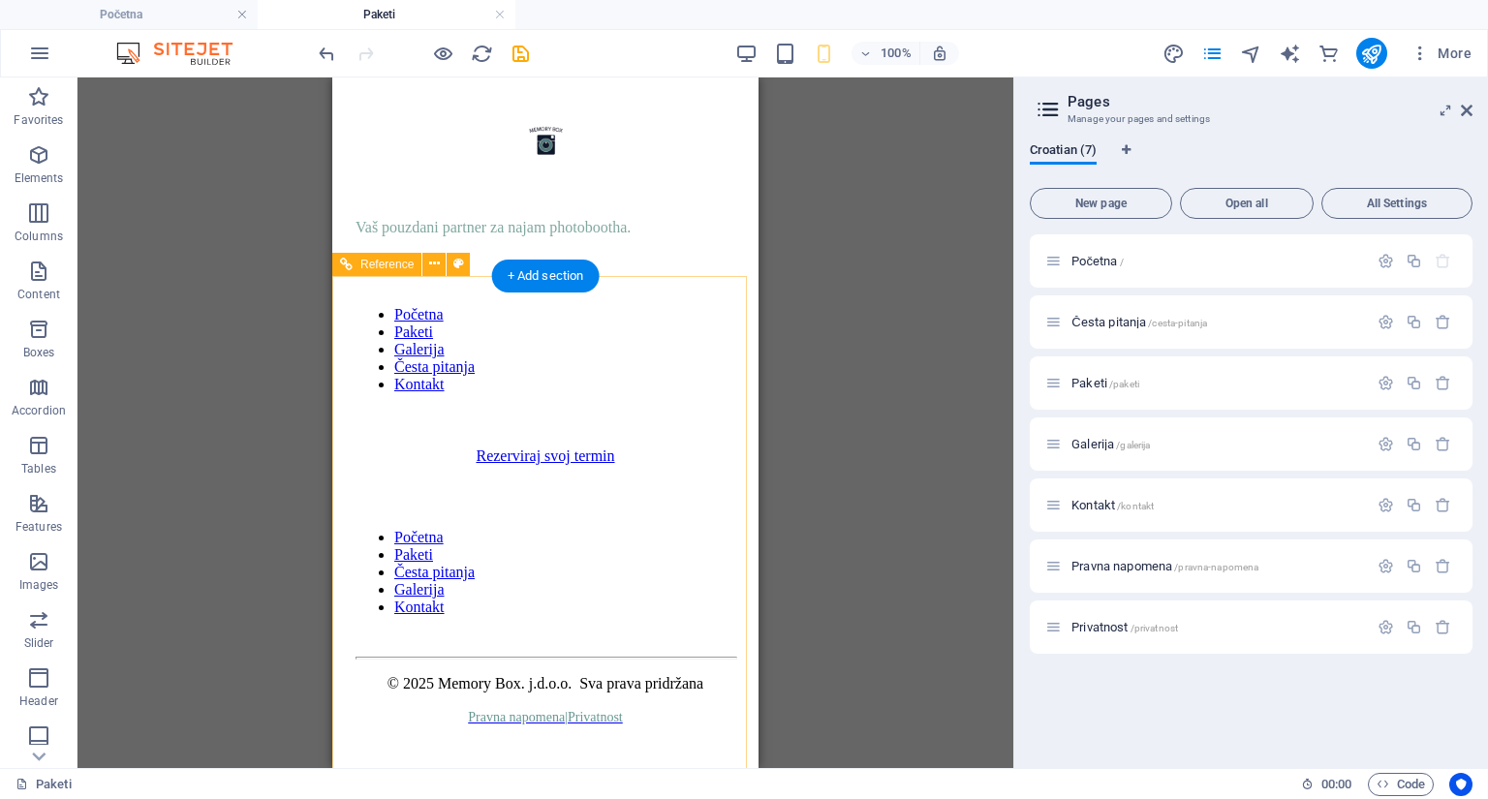
scroll to position [4264, 0]
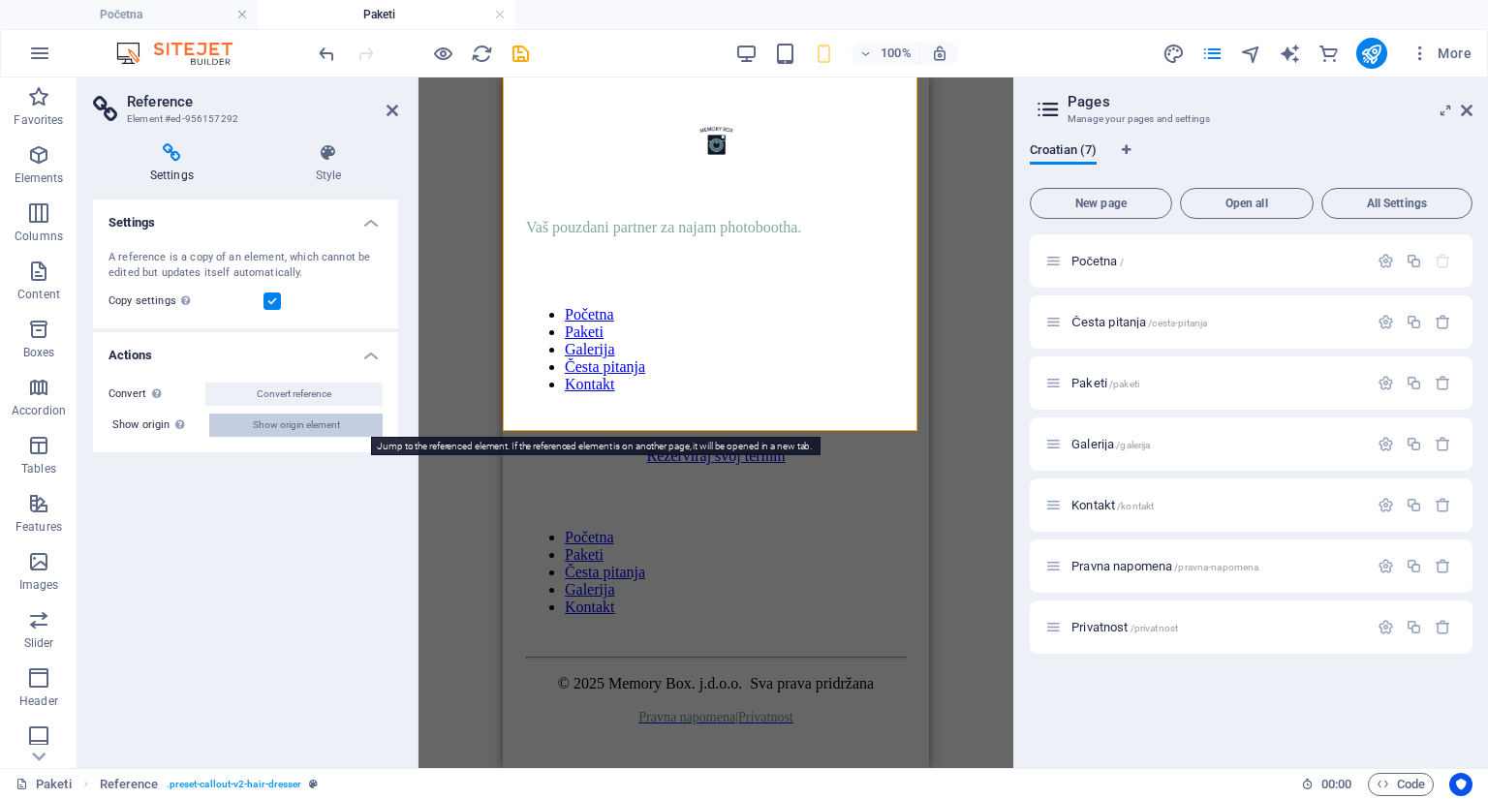
click at [326, 424] on span "Show origin element" at bounding box center [296, 425] width 87 height 23
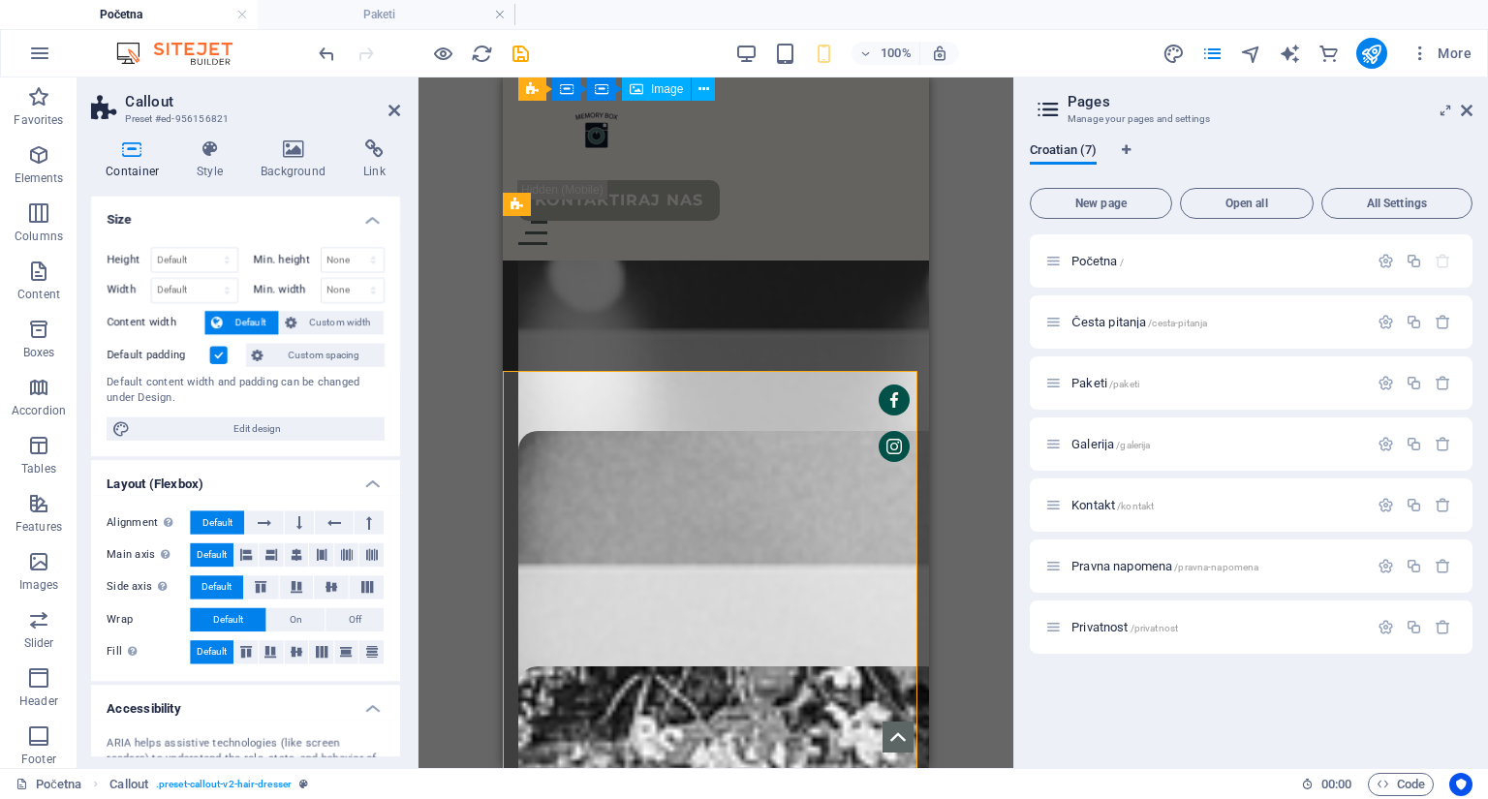
scroll to position [0, 0]
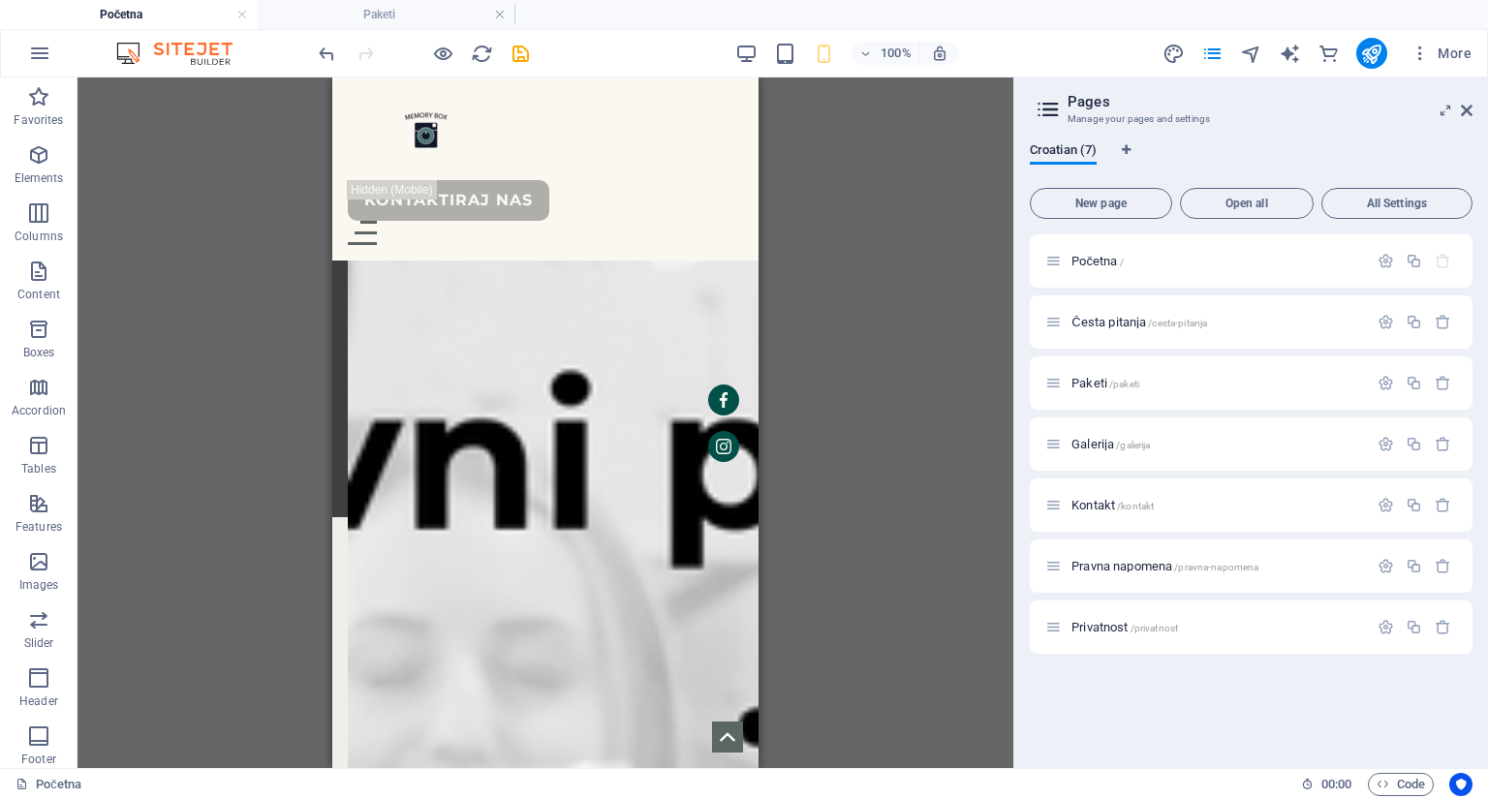
scroll to position [6858, 0]
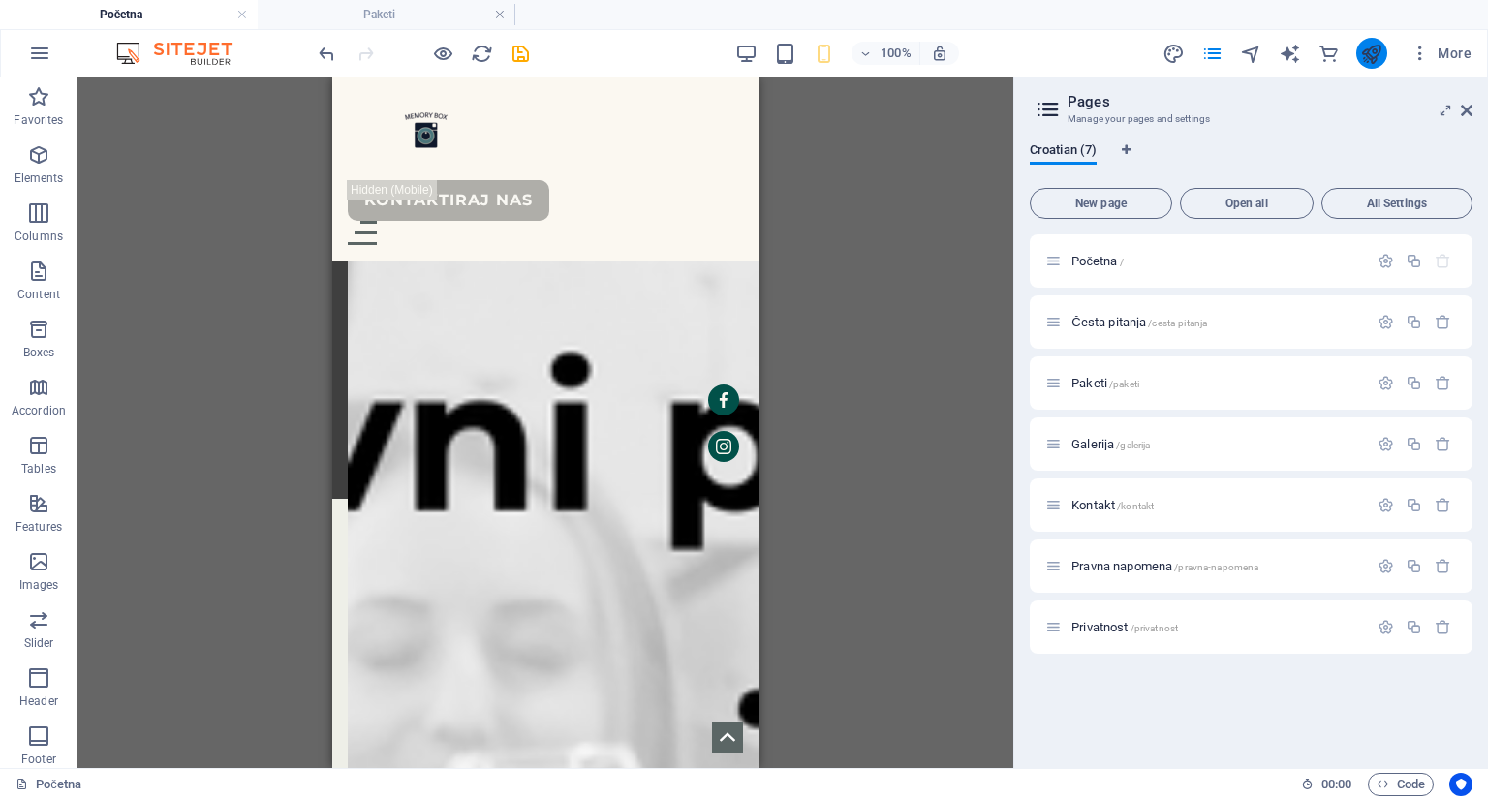
click at [1362, 50] on icon "publish" at bounding box center [1372, 54] width 22 height 22
